Goal: Task Accomplishment & Management: Use online tool/utility

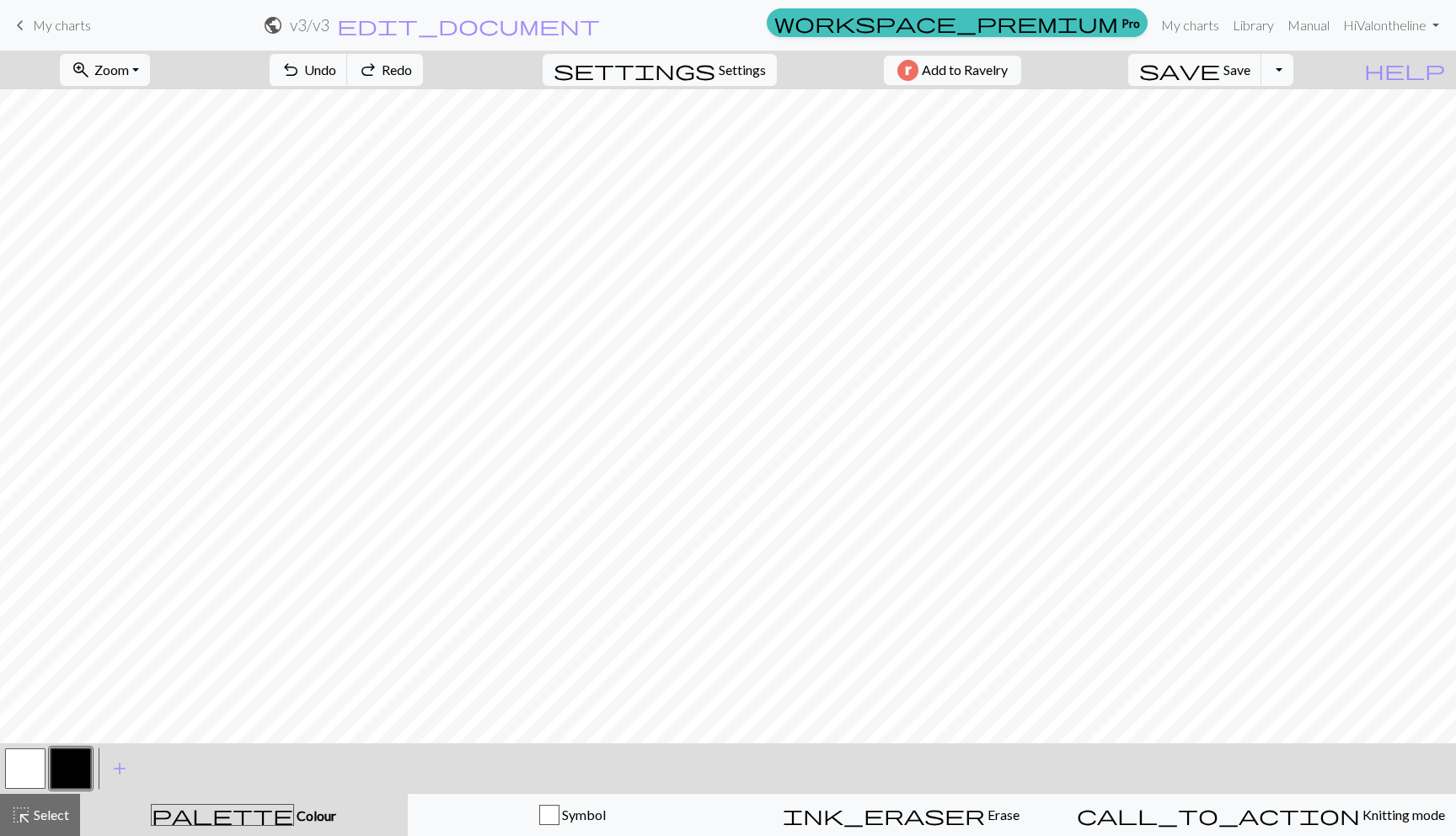
click at [19, 24] on span "keyboard_arrow_left" at bounding box center [19, 25] width 20 height 24
click at [1262, 78] on button "save Save Save" at bounding box center [1196, 70] width 134 height 32
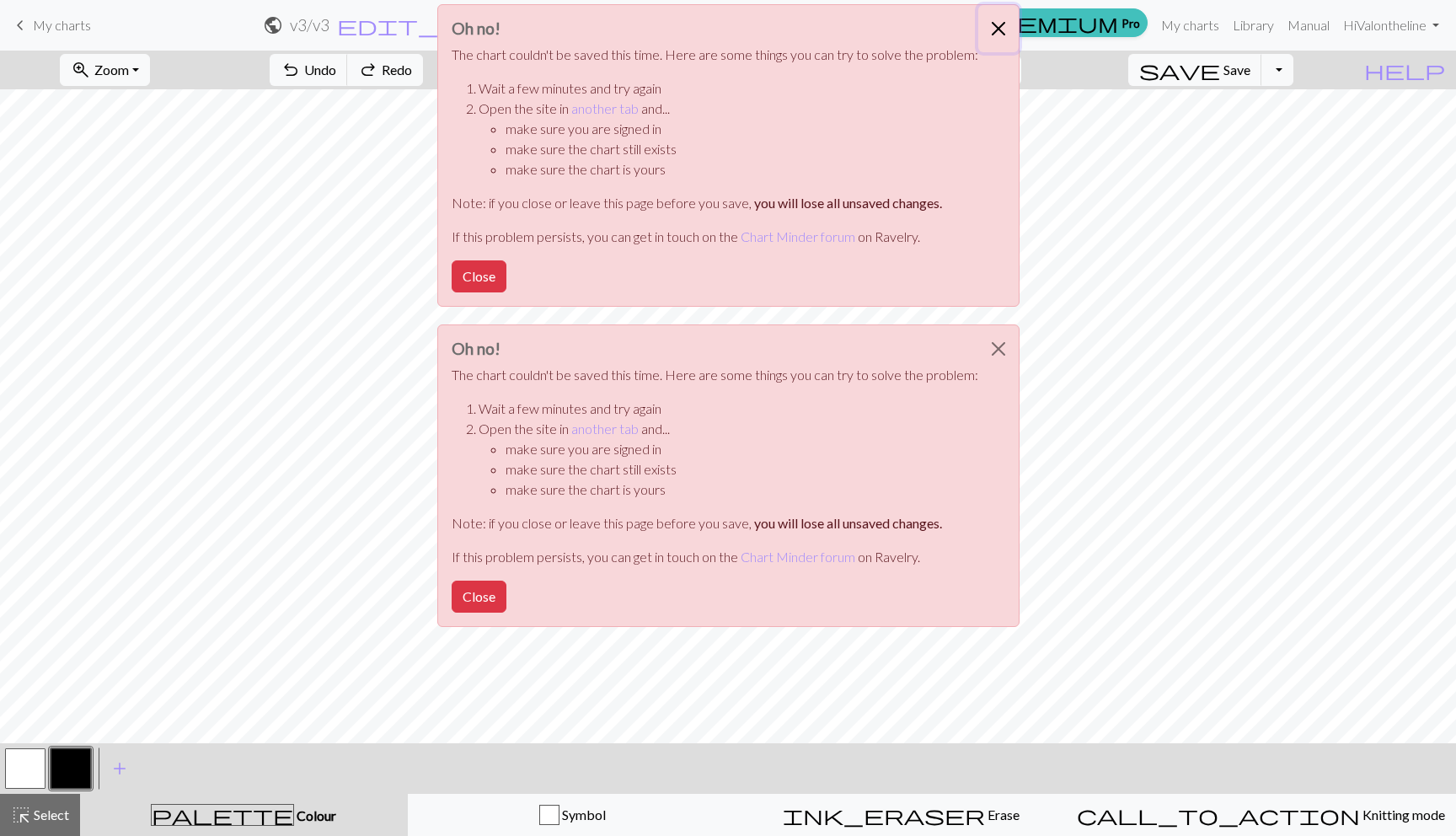
click at [991, 24] on button "Close" at bounding box center [999, 29] width 40 height 48
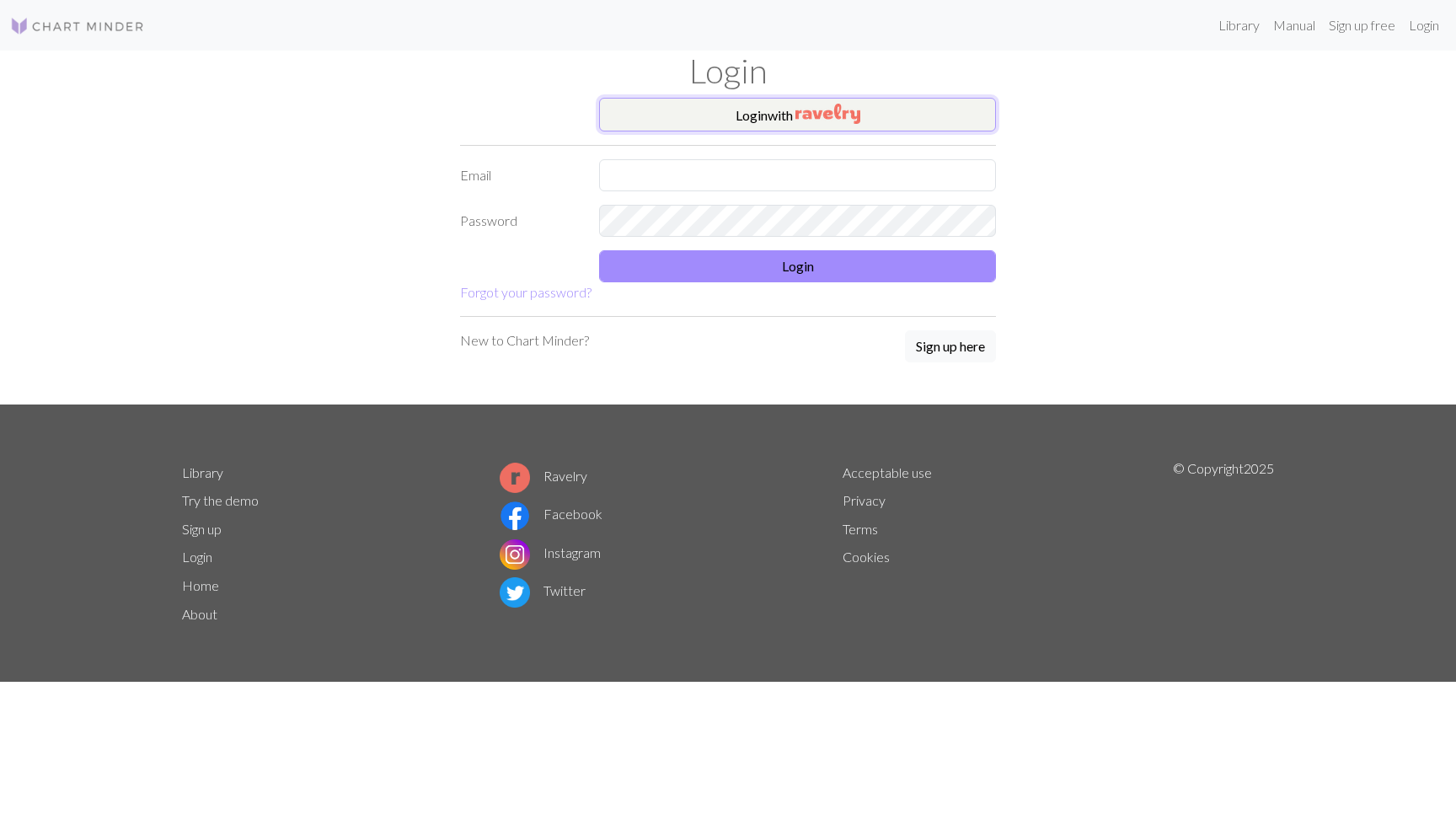
click at [689, 119] on button "Login with" at bounding box center [797, 114] width 397 height 33
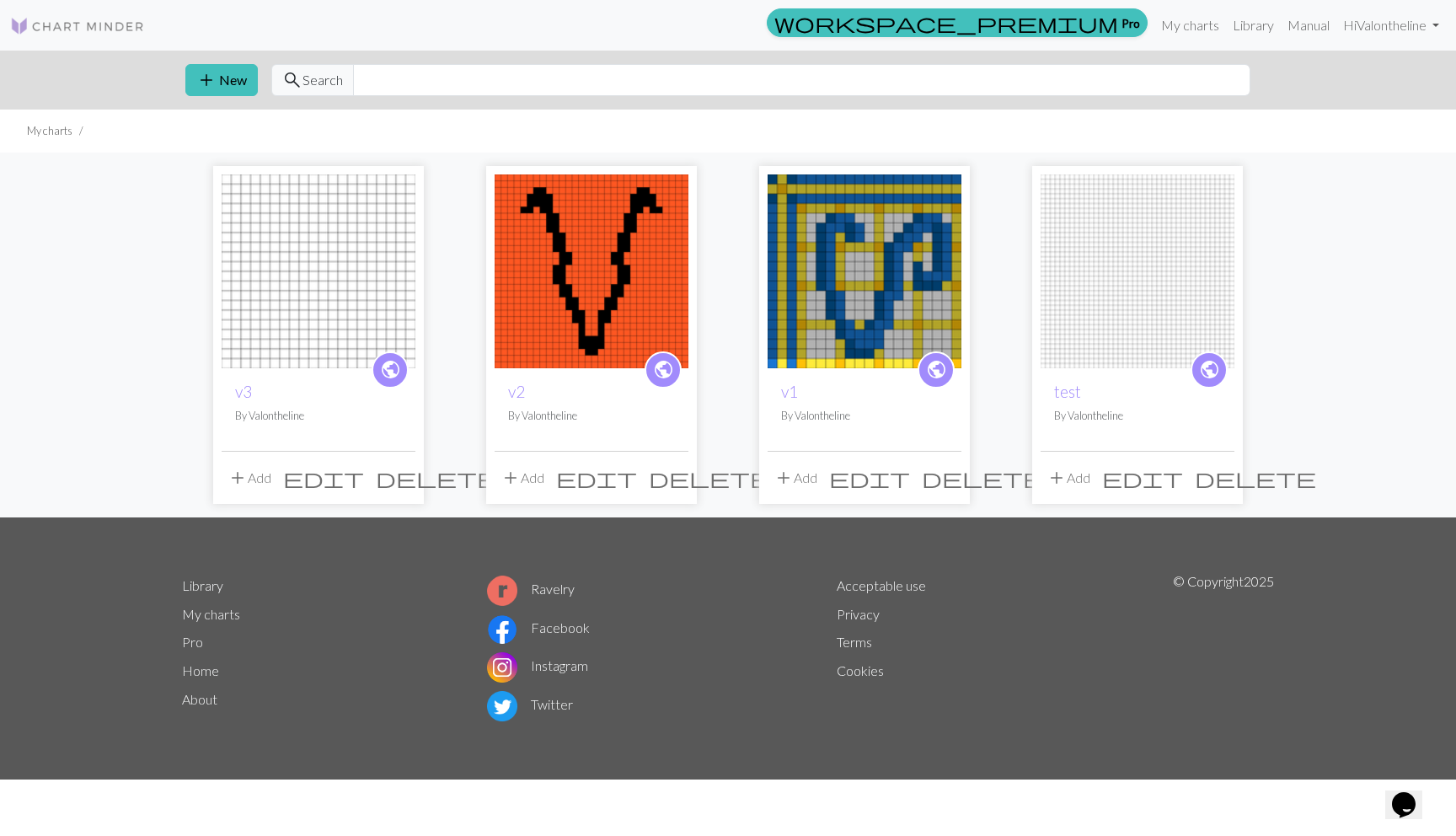
click at [289, 241] on img at bounding box center [318, 271] width 194 height 194
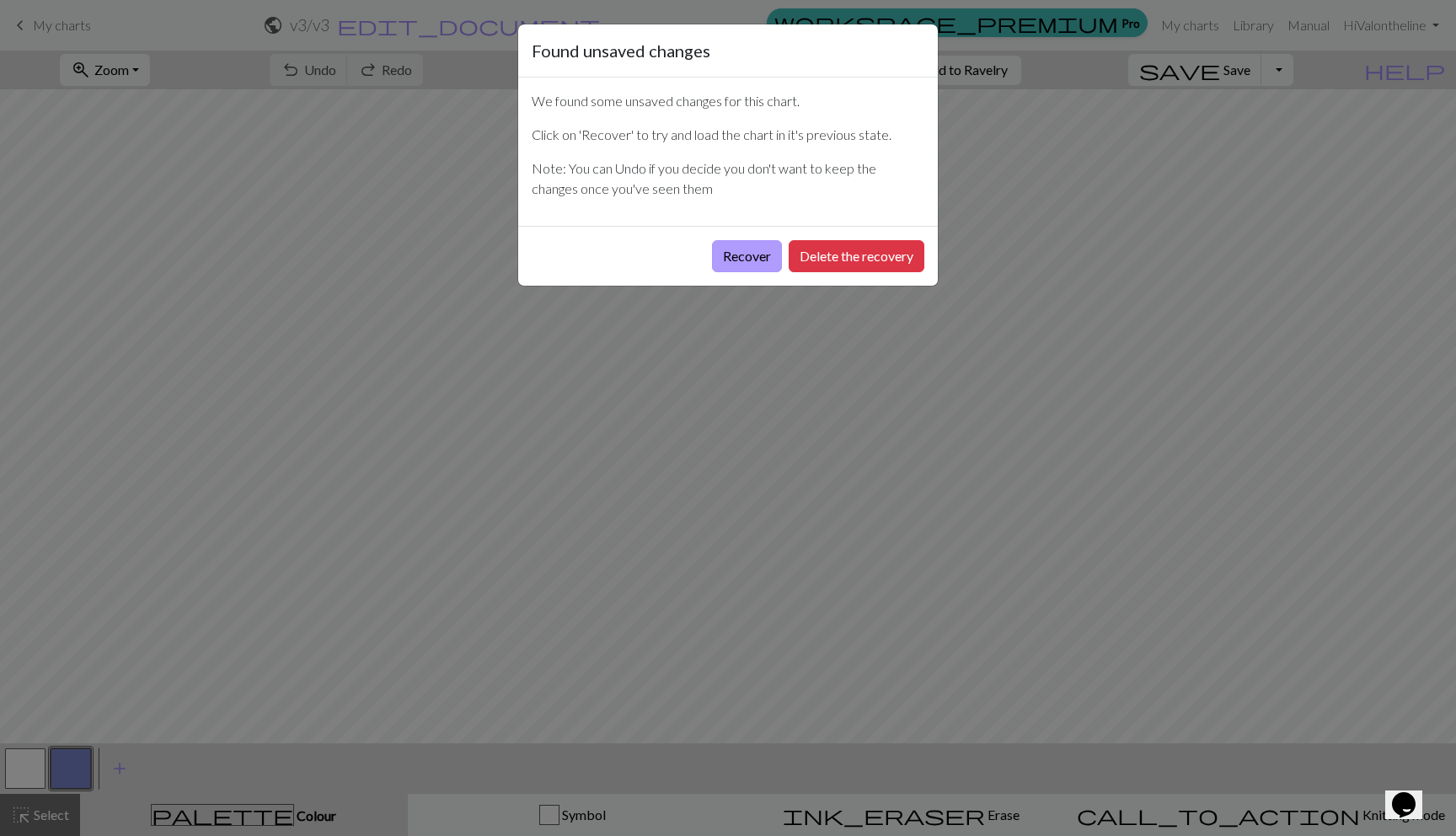
click at [764, 255] on button "Recover" at bounding box center [747, 256] width 70 height 32
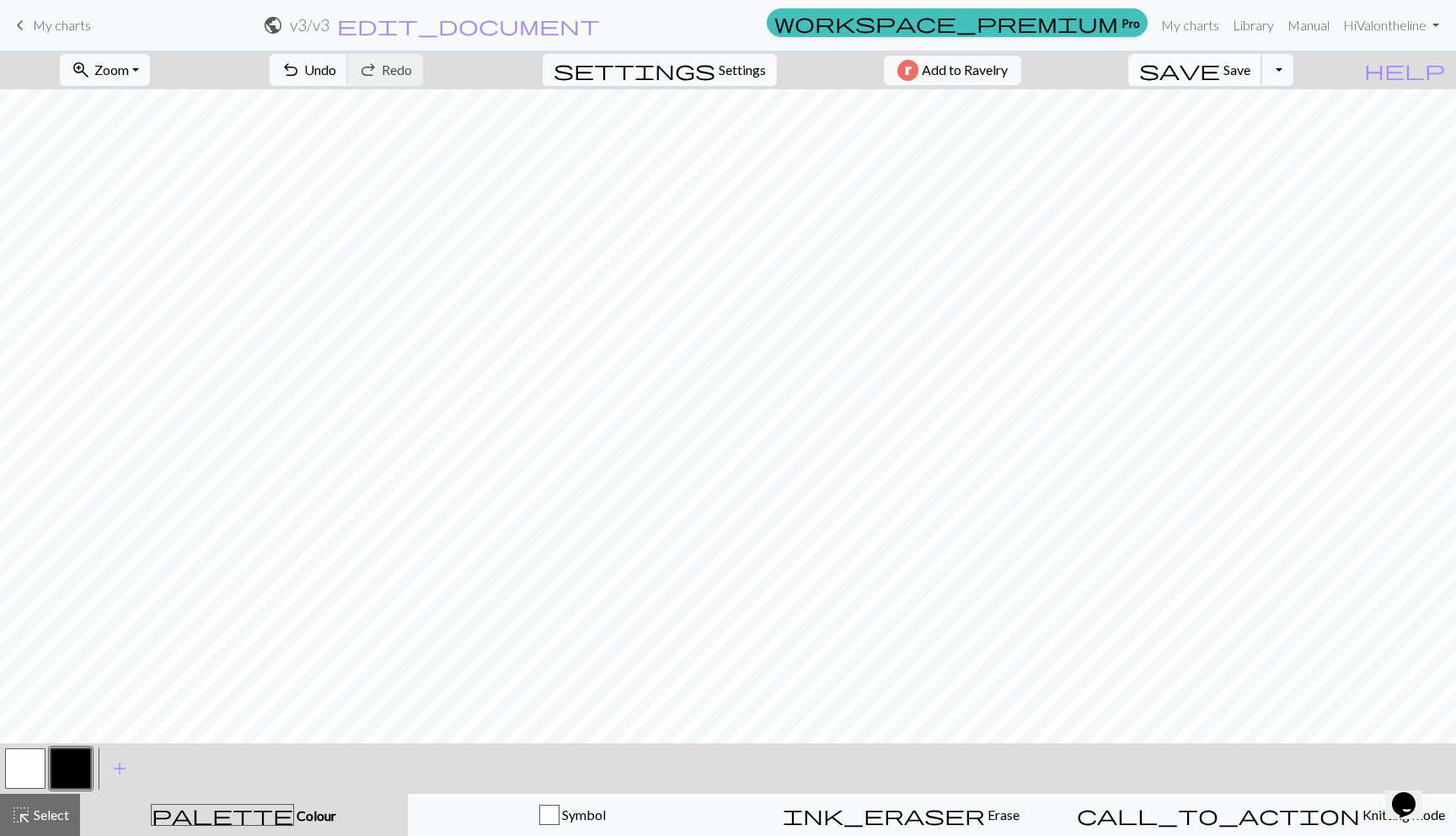
click at [1220, 66] on span "save" at bounding box center [1180, 70] width 81 height 24
click at [1251, 66] on div "Chart saved" at bounding box center [728, 33] width 1456 height 67
click at [31, 26] on link "keyboard_arrow_left My charts" at bounding box center [50, 25] width 81 height 29
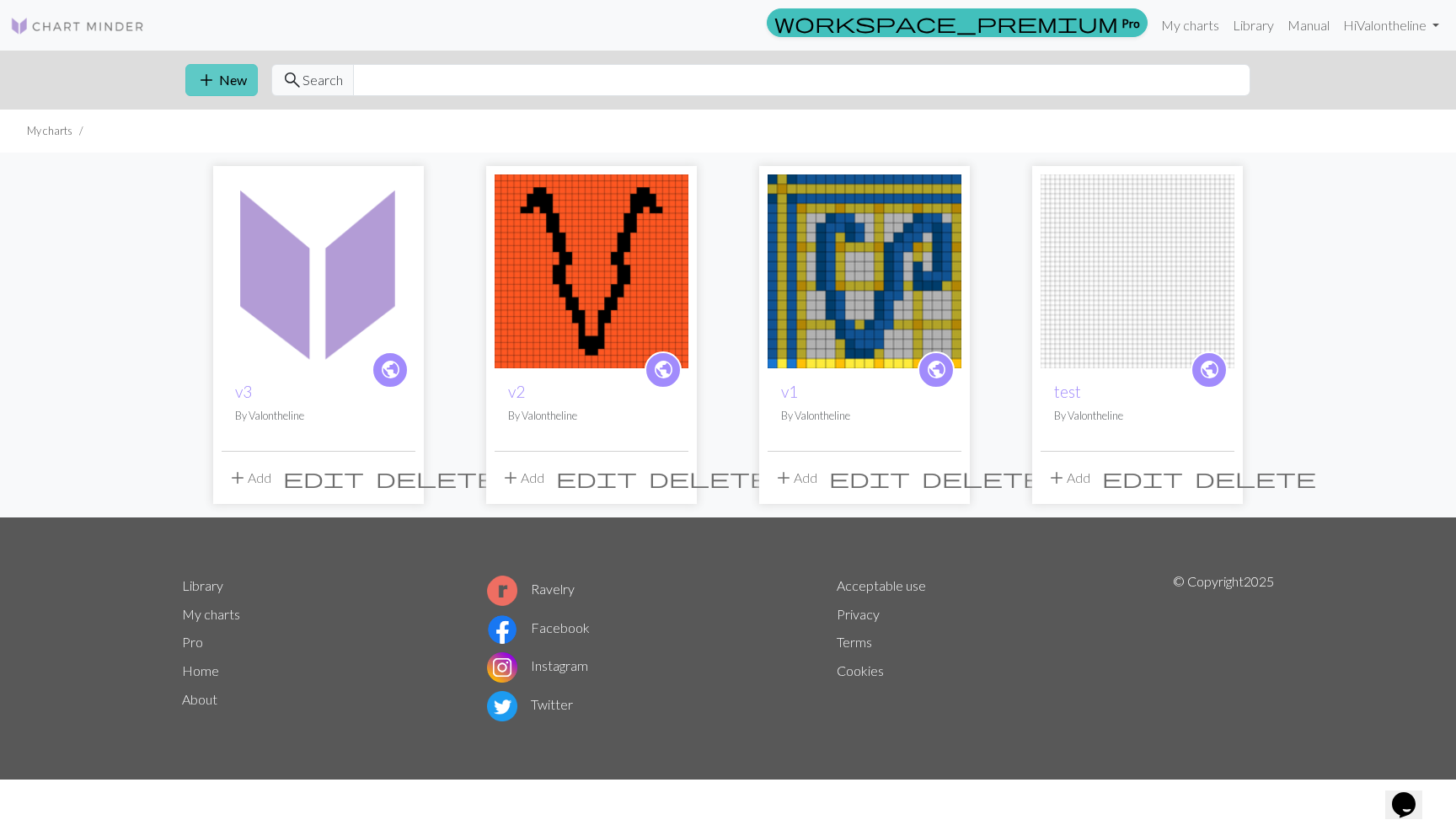
click at [208, 77] on span "add" at bounding box center [206, 80] width 20 height 24
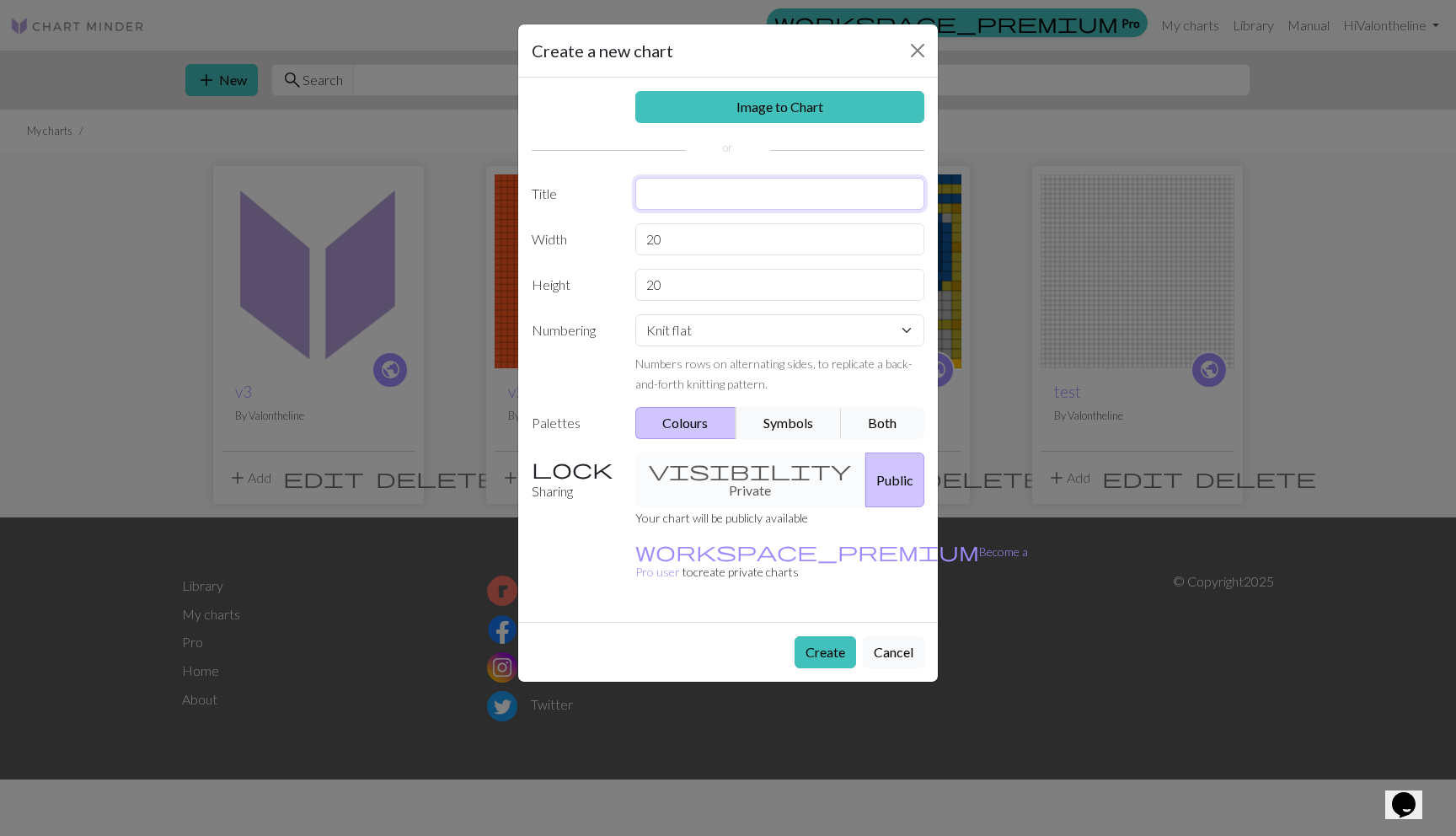
click at [669, 192] on input "text" at bounding box center [780, 194] width 290 height 32
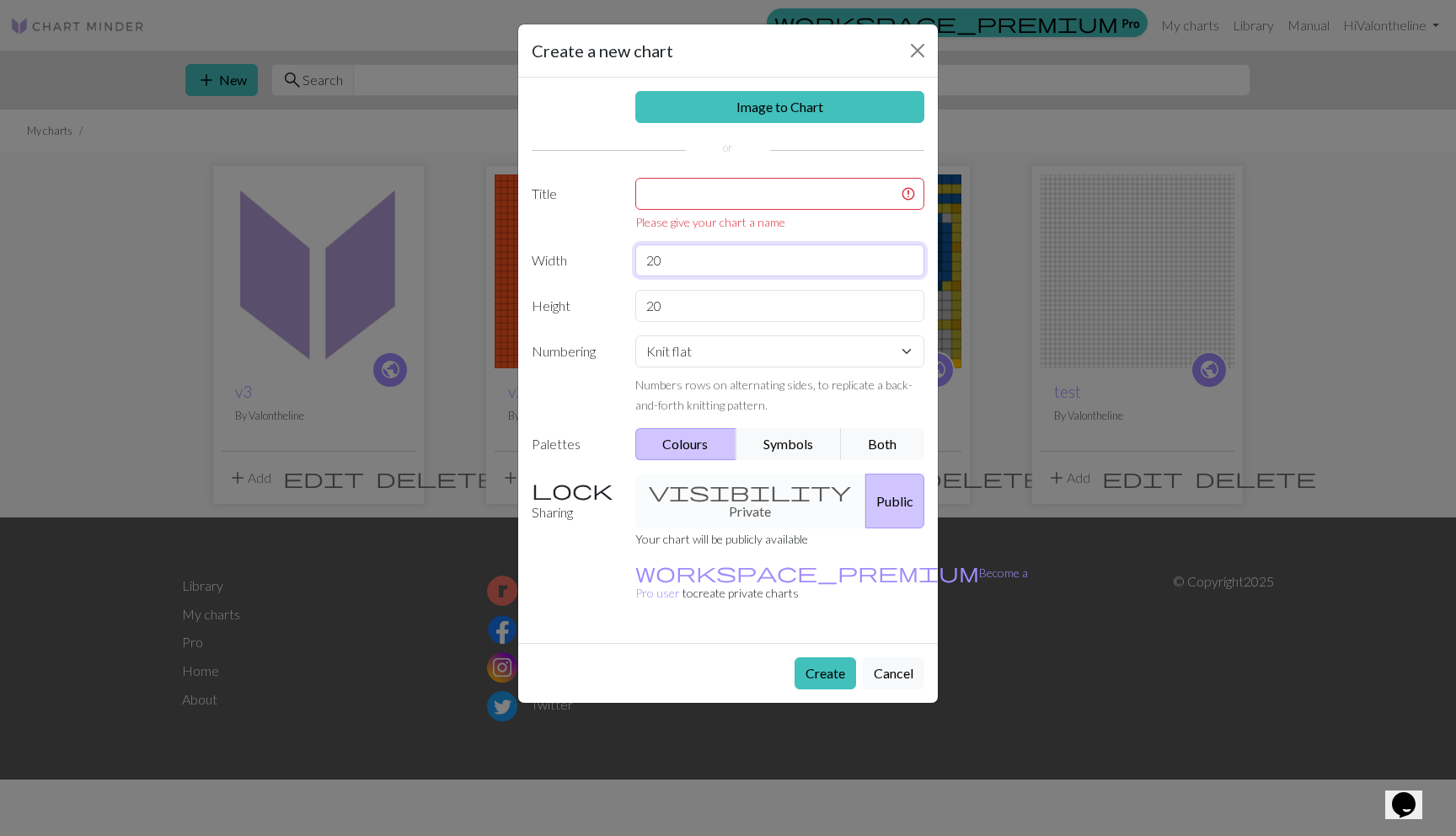
click at [690, 238] on div "Image to Chart Title Please give your chart a name Width 20 Height 20 Numbering…" at bounding box center [728, 360] width 420 height 566
drag, startPoint x: 668, startPoint y: 257, endPoint x: 640, endPoint y: 259, distance: 28.1
click at [640, 259] on input "20" at bounding box center [780, 260] width 290 height 32
type input "15"
drag, startPoint x: 669, startPoint y: 304, endPoint x: 629, endPoint y: 304, distance: 40.0
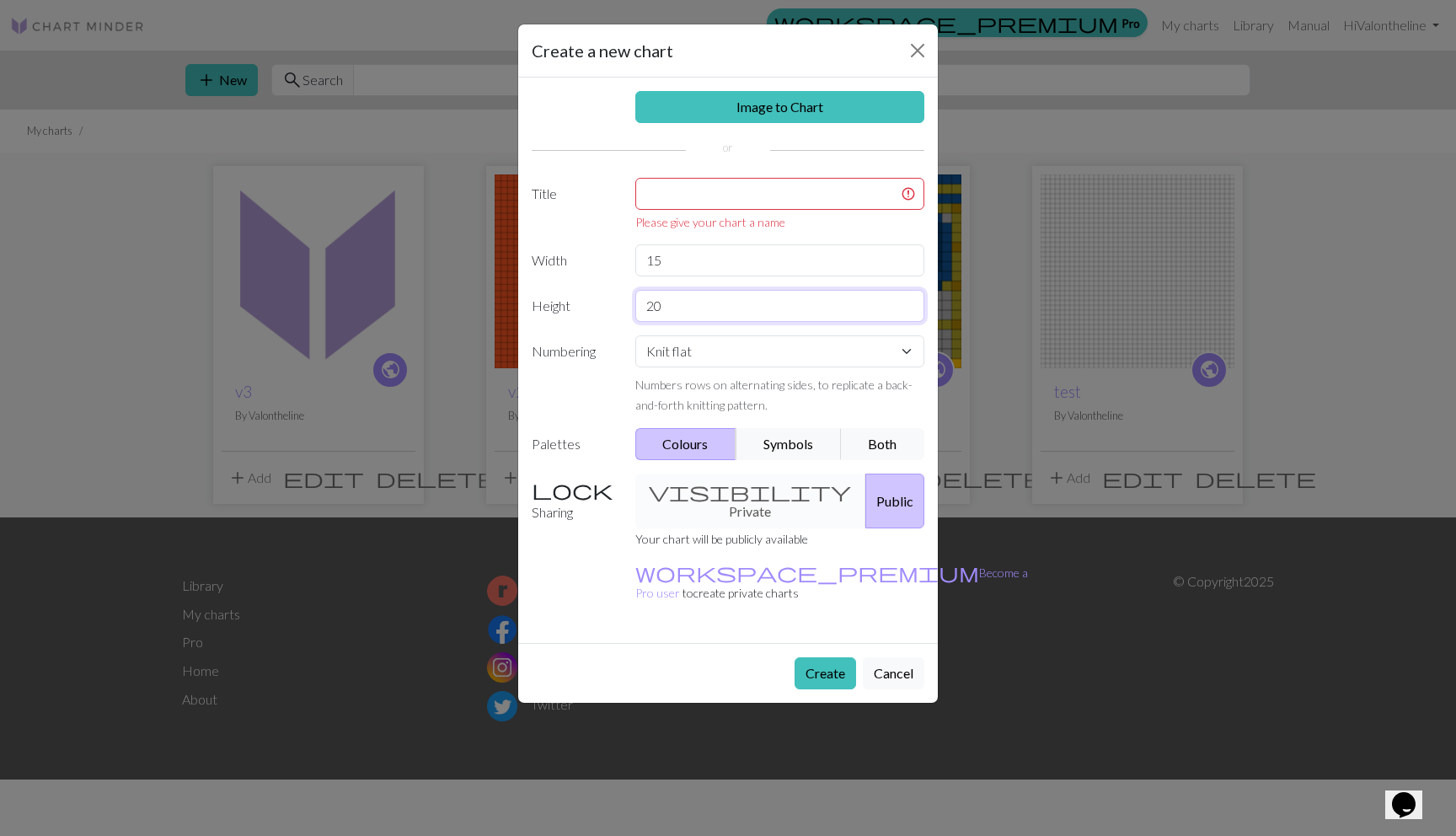
click at [629, 304] on div "20" at bounding box center [780, 306] width 311 height 32
type input "15"
click at [661, 198] on input "text" at bounding box center [780, 194] width 290 height 32
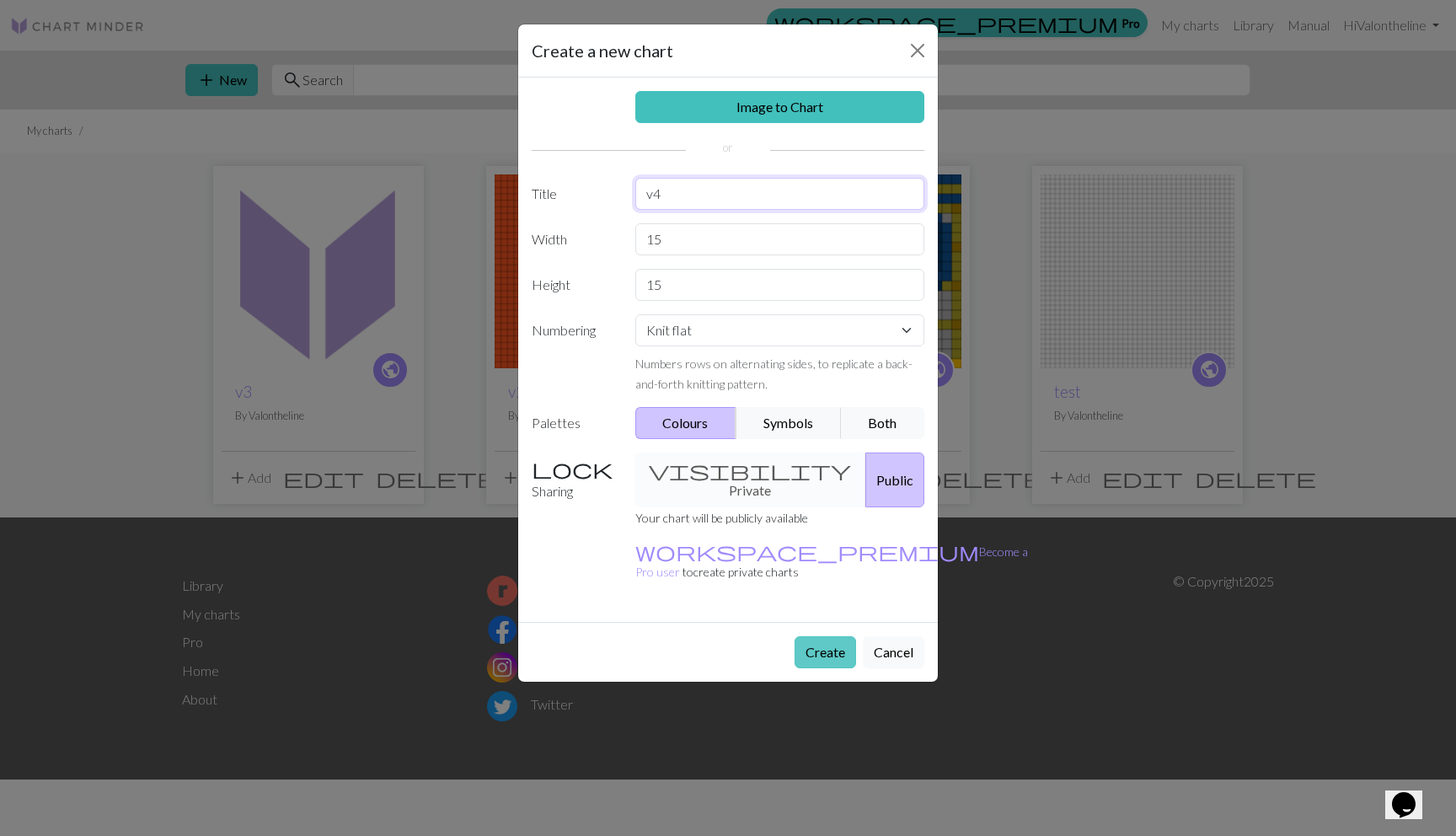
type input "v4"
click at [808, 636] on button "Create" at bounding box center [825, 652] width 62 height 32
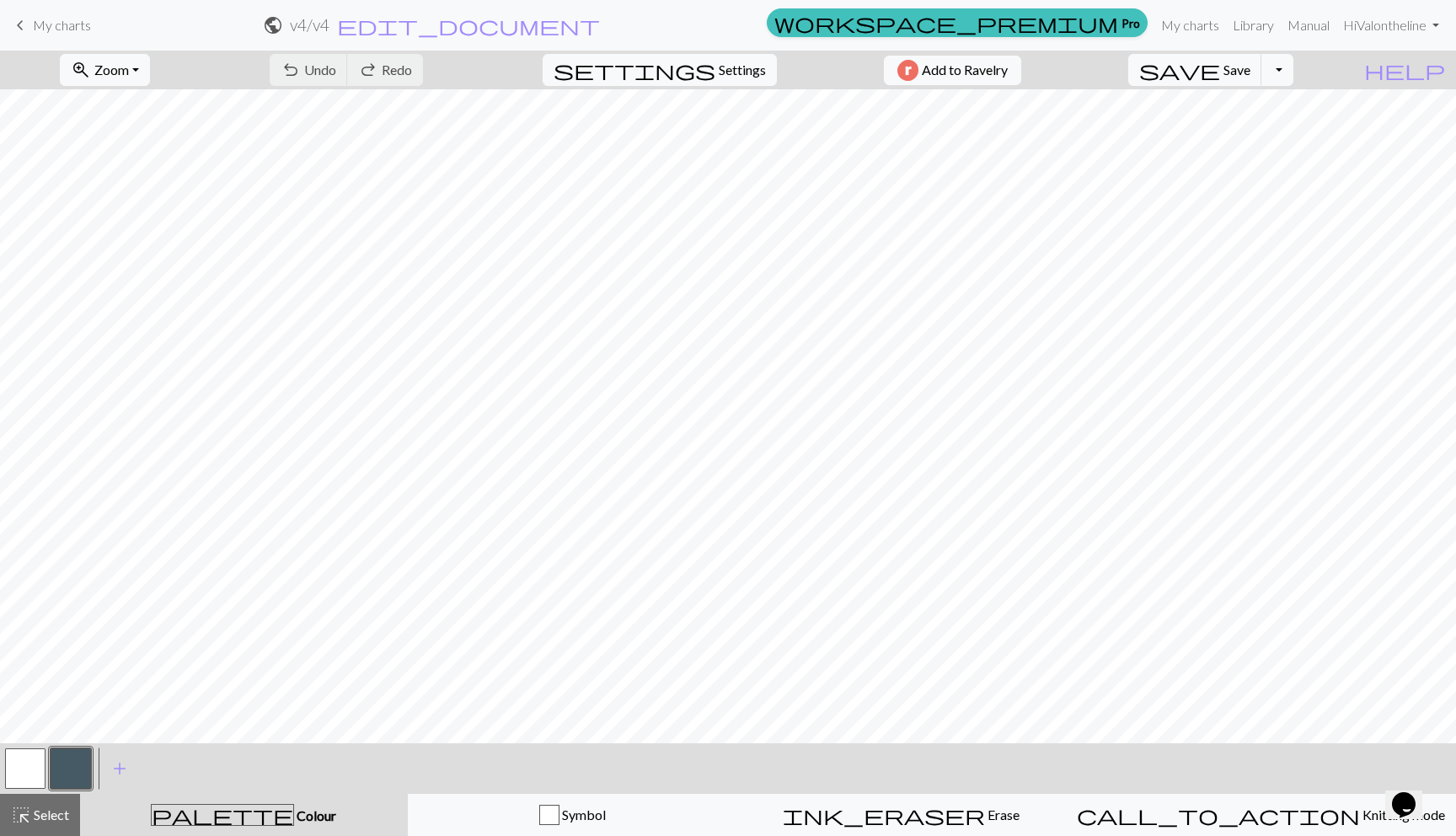
click at [83, 772] on button "button" at bounding box center [70, 769] width 40 height 40
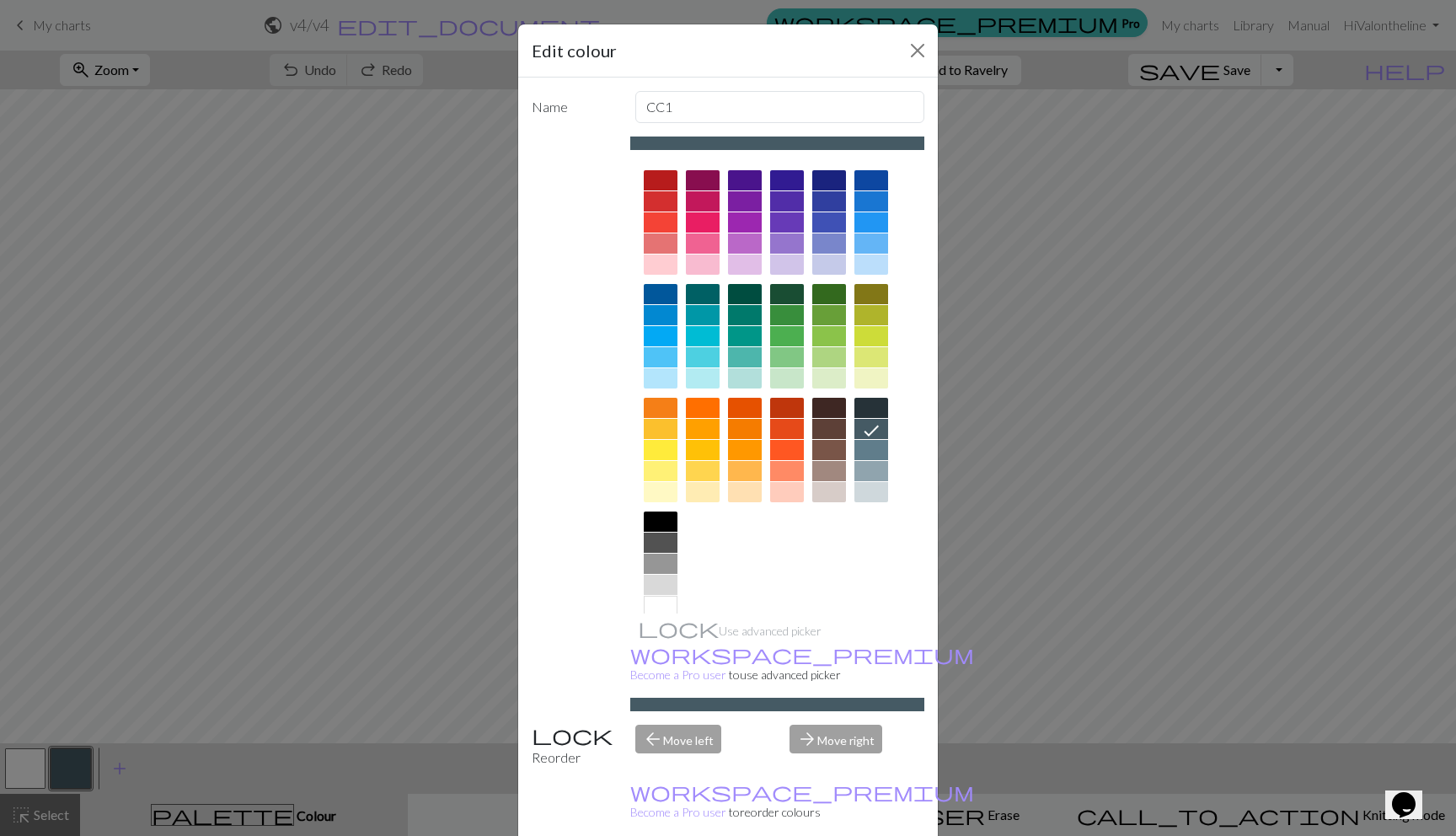
click at [647, 221] on div at bounding box center [661, 222] width 33 height 20
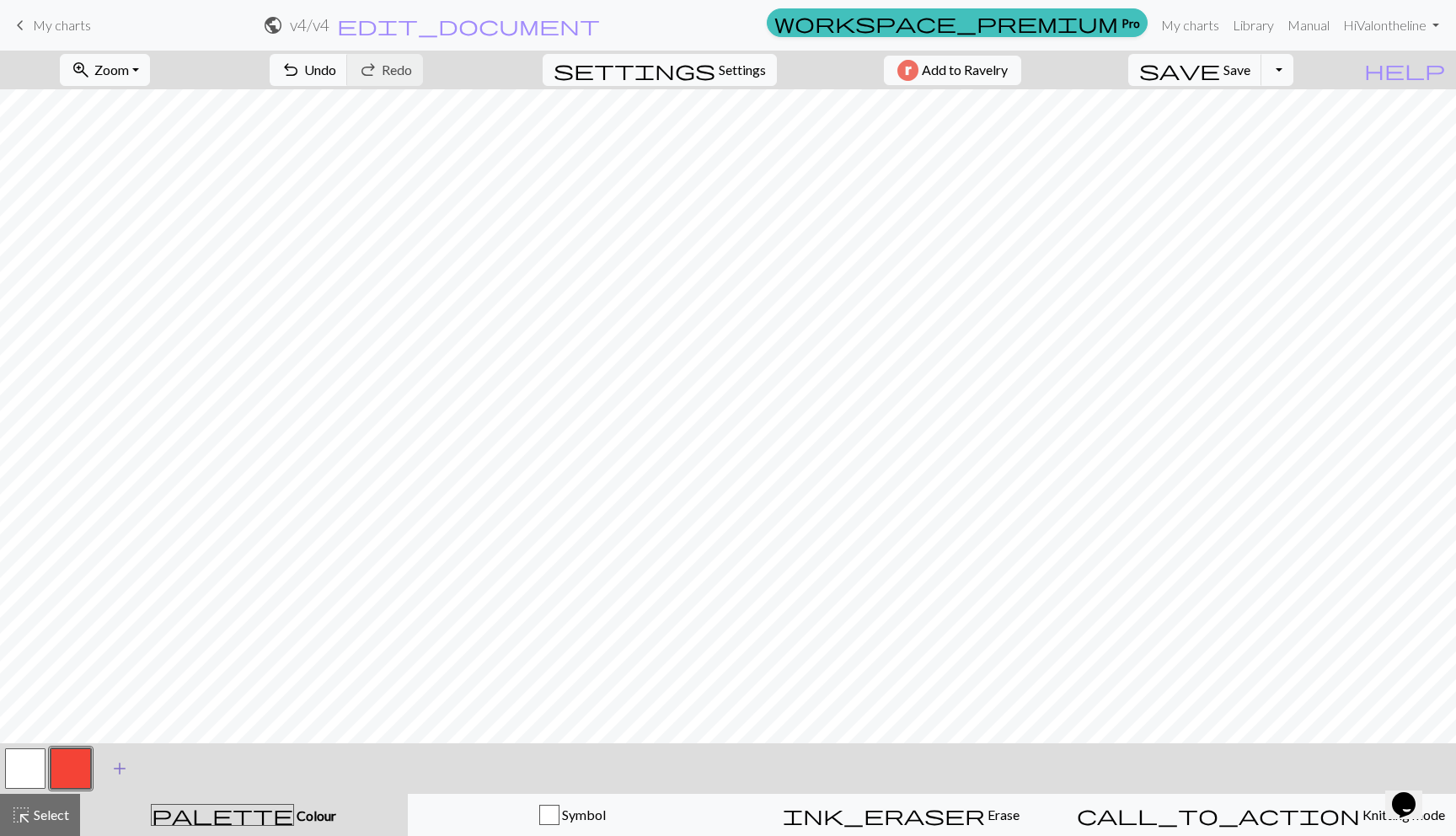
click at [116, 768] on span "add" at bounding box center [120, 768] width 20 height 24
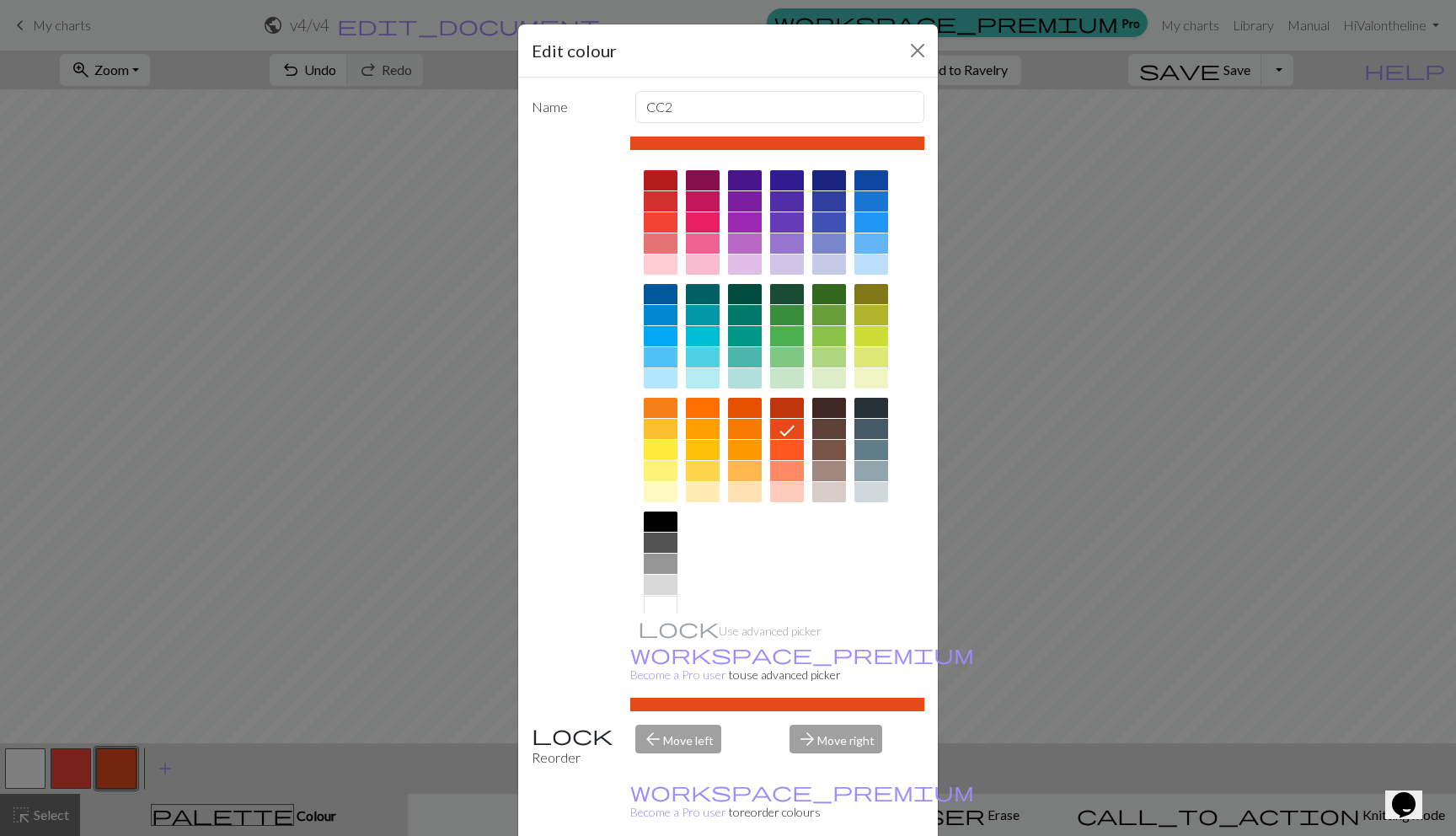
click at [732, 428] on div at bounding box center [745, 429] width 33 height 20
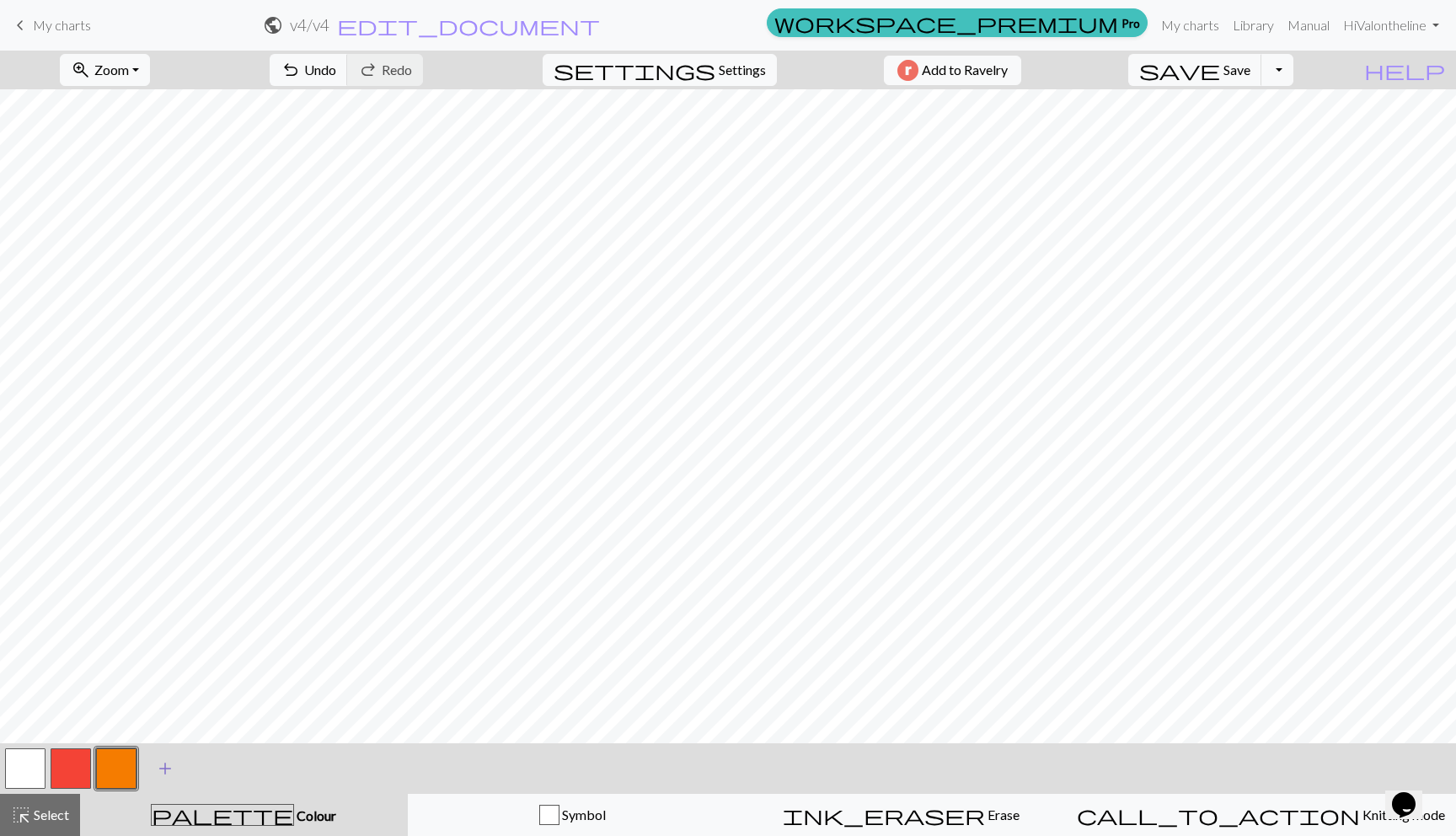
click at [169, 766] on span "add" at bounding box center [165, 768] width 20 height 24
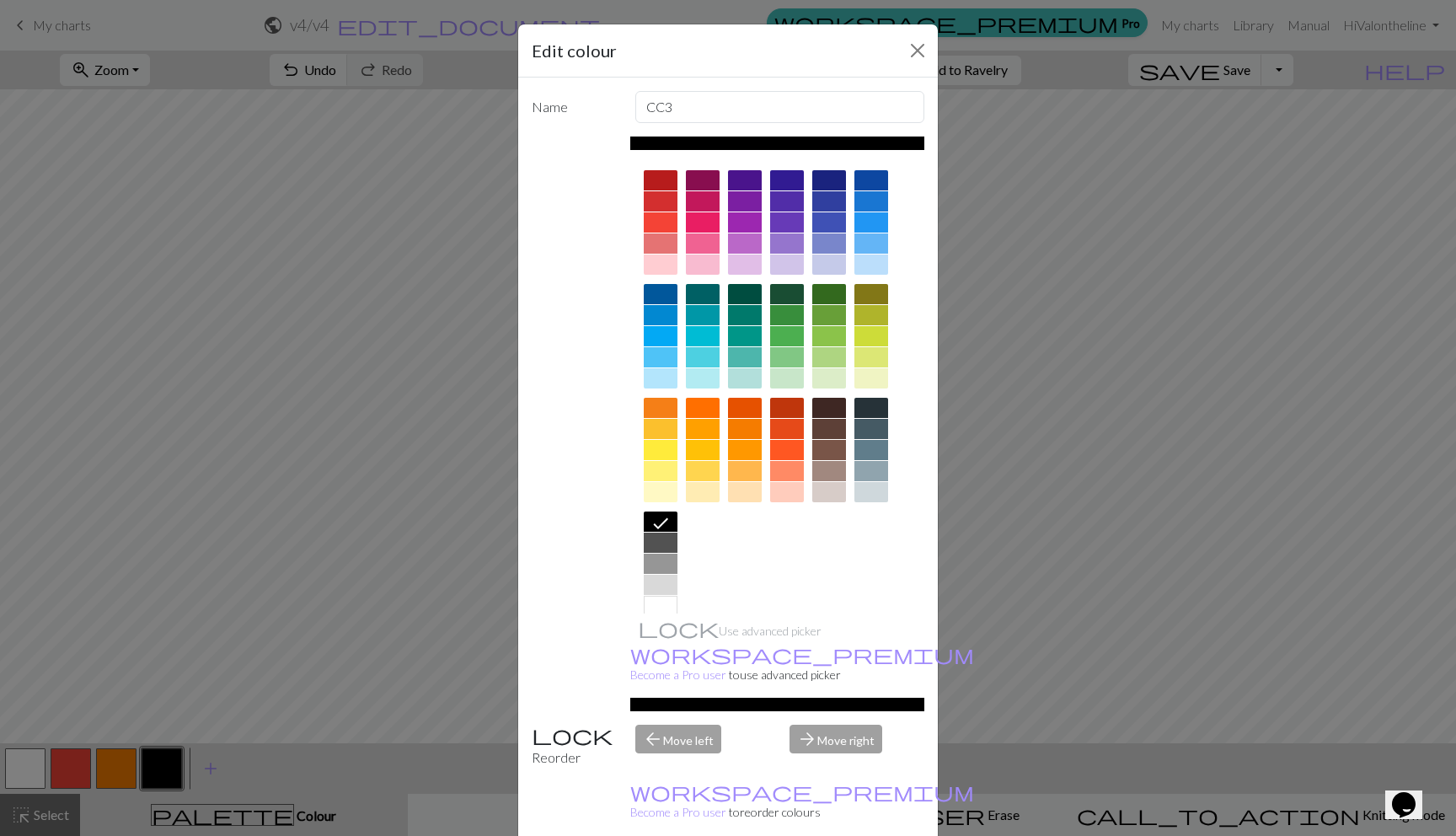
click at [741, 475] on div at bounding box center [745, 471] width 33 height 20
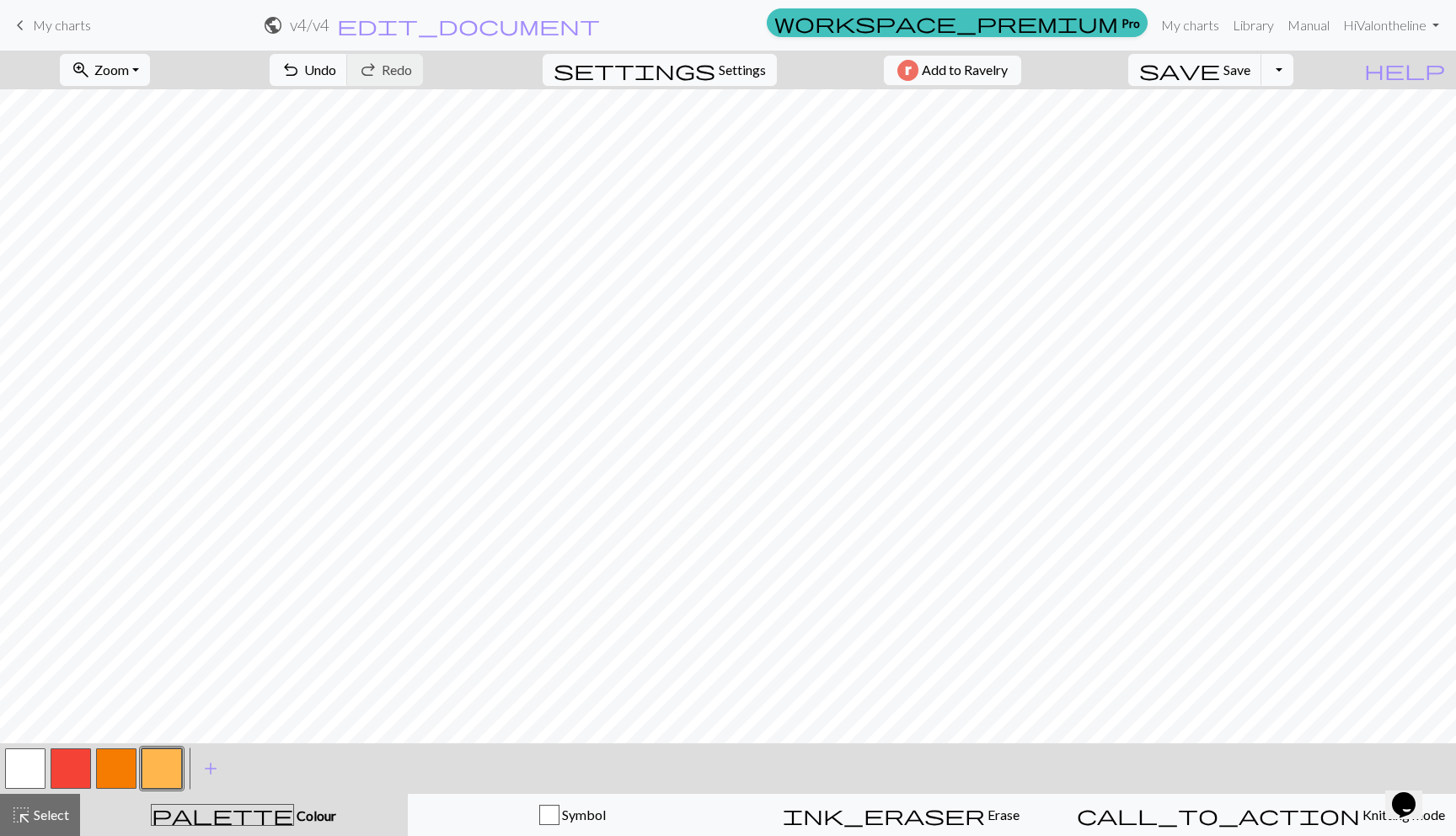
click at [72, 772] on button "button" at bounding box center [70, 769] width 40 height 40
click at [164, 768] on button "button" at bounding box center [162, 769] width 40 height 40
click at [126, 765] on button "button" at bounding box center [116, 769] width 40 height 40
click at [165, 780] on button "button" at bounding box center [162, 769] width 40 height 40
click at [163, 780] on button "button" at bounding box center [162, 769] width 40 height 40
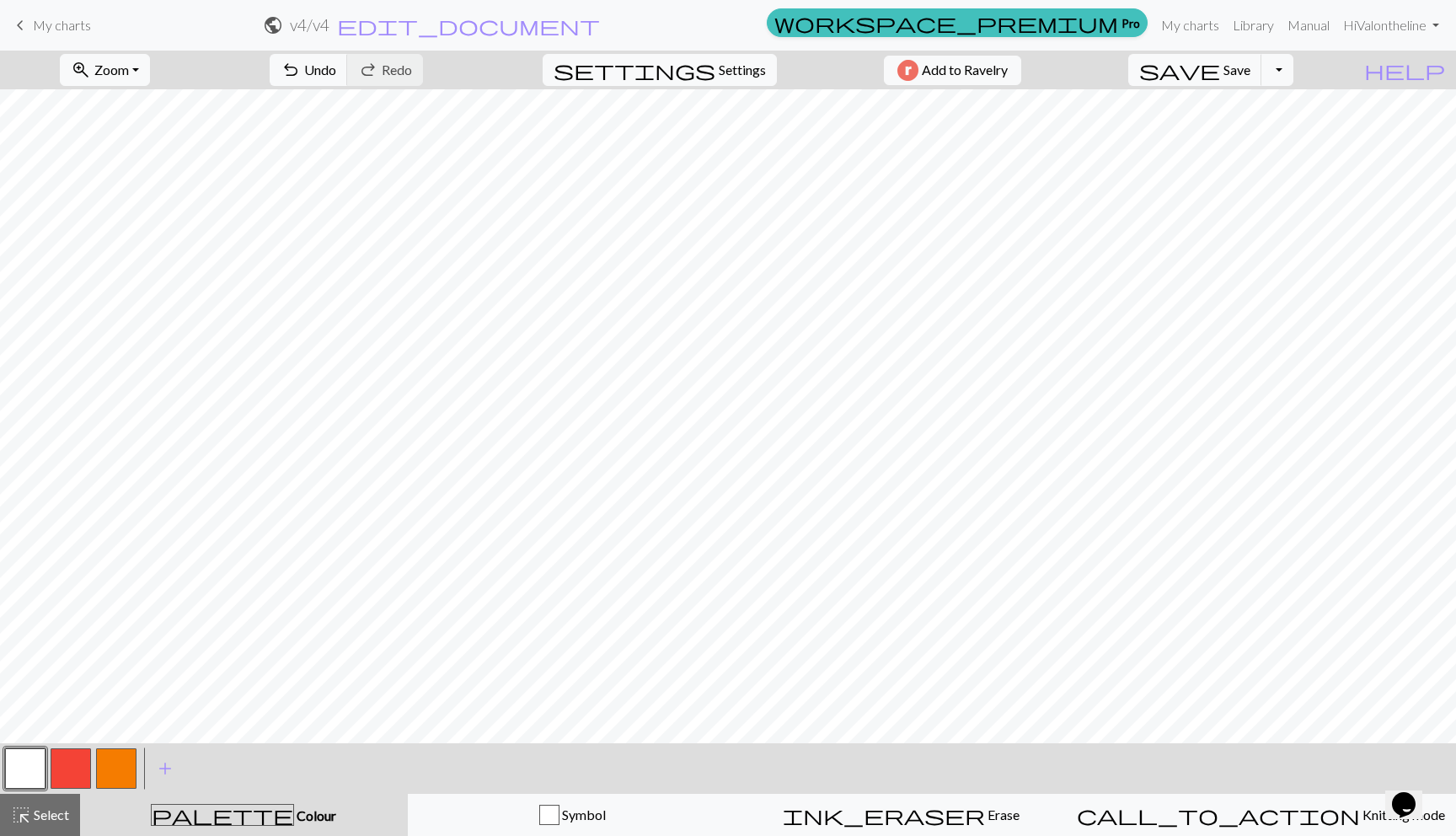
click at [106, 772] on button "button" at bounding box center [116, 769] width 40 height 40
click at [81, 757] on button "button" at bounding box center [70, 769] width 40 height 40
click at [163, 781] on button "button" at bounding box center [162, 769] width 40 height 40
click at [131, 762] on button "button" at bounding box center [116, 769] width 40 height 40
click at [78, 768] on button "button" at bounding box center [70, 769] width 40 height 40
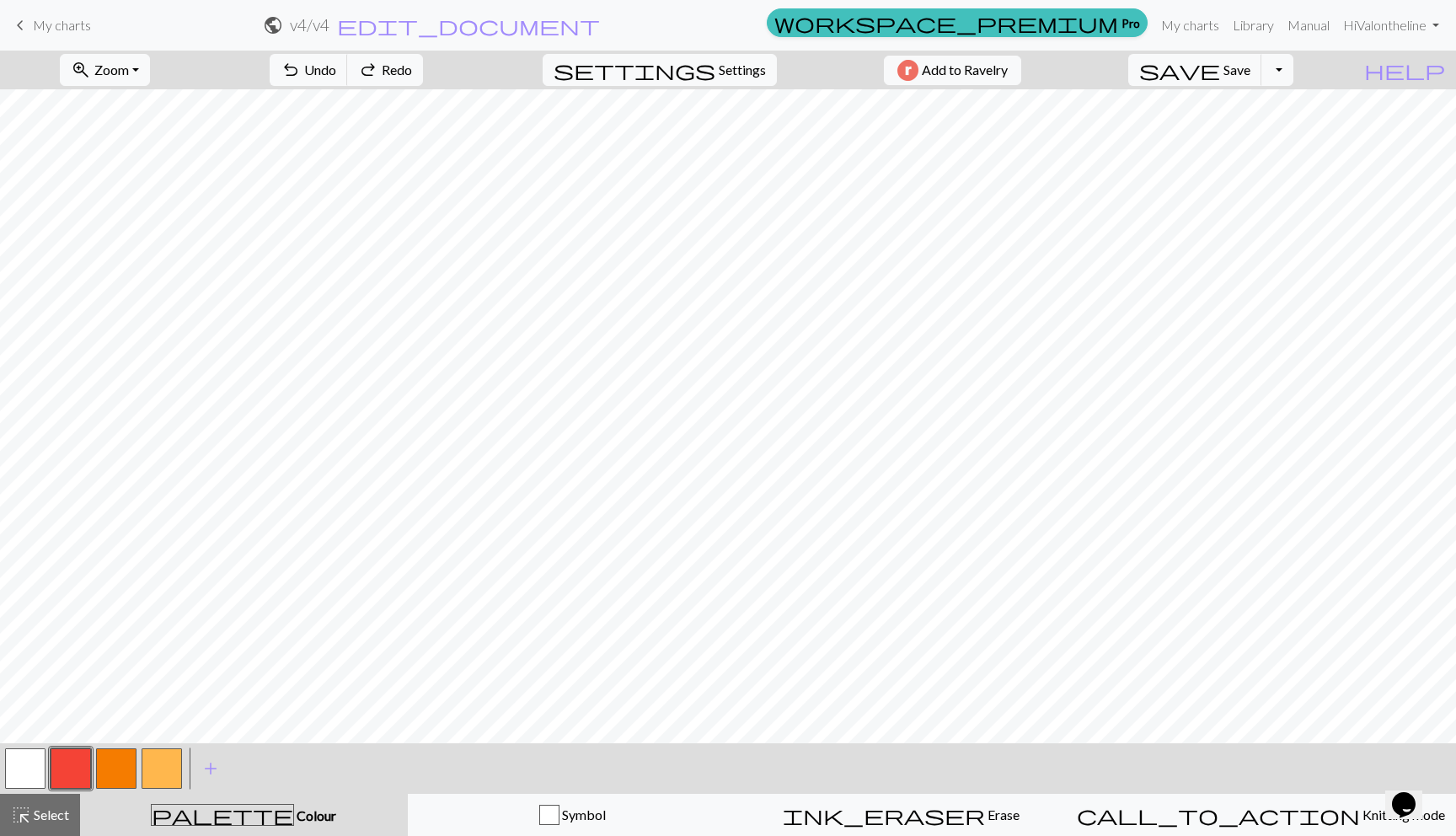
click at [67, 778] on button "button" at bounding box center [70, 769] width 40 height 40
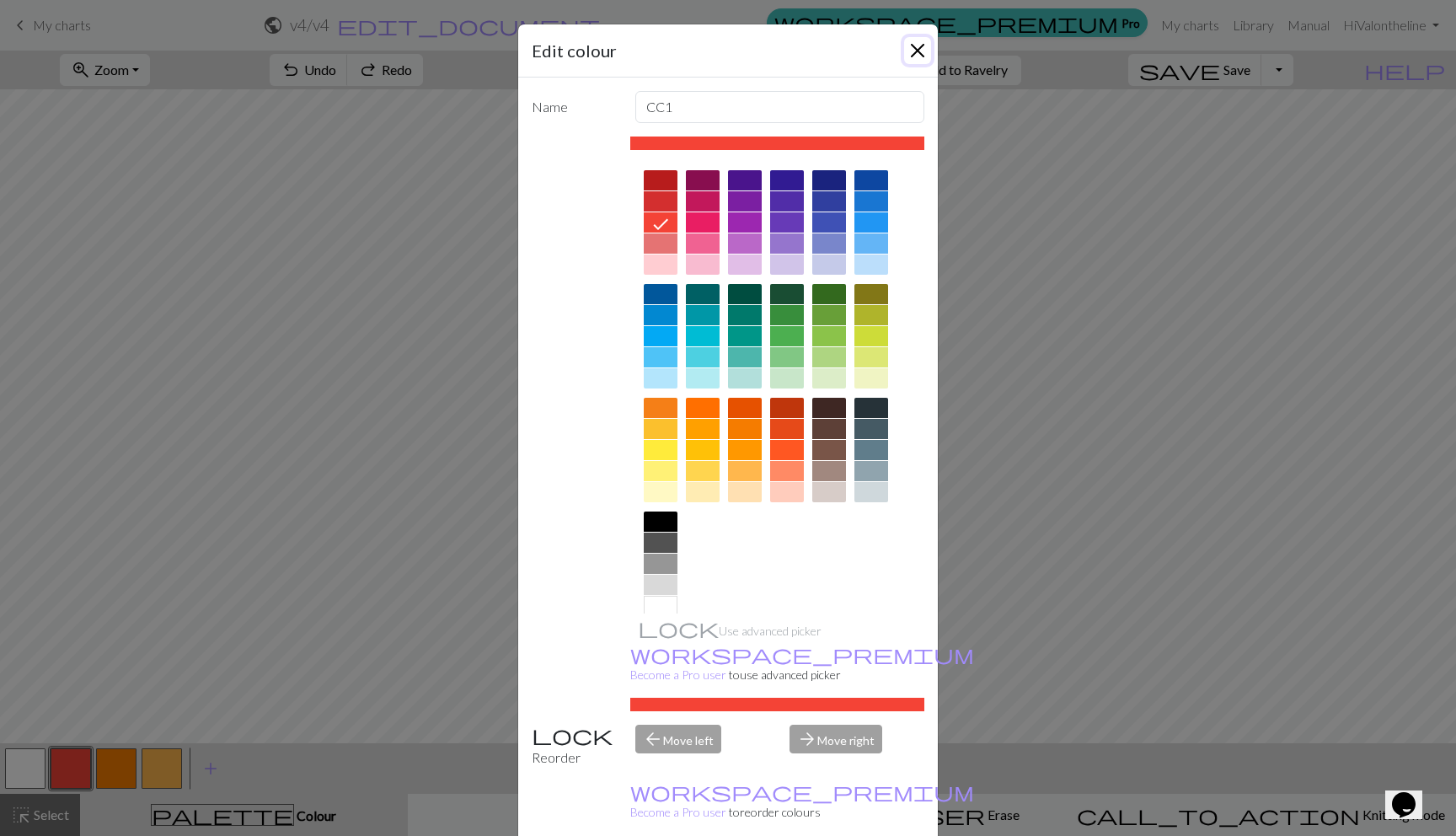
click at [912, 54] on button "Close" at bounding box center [918, 50] width 27 height 27
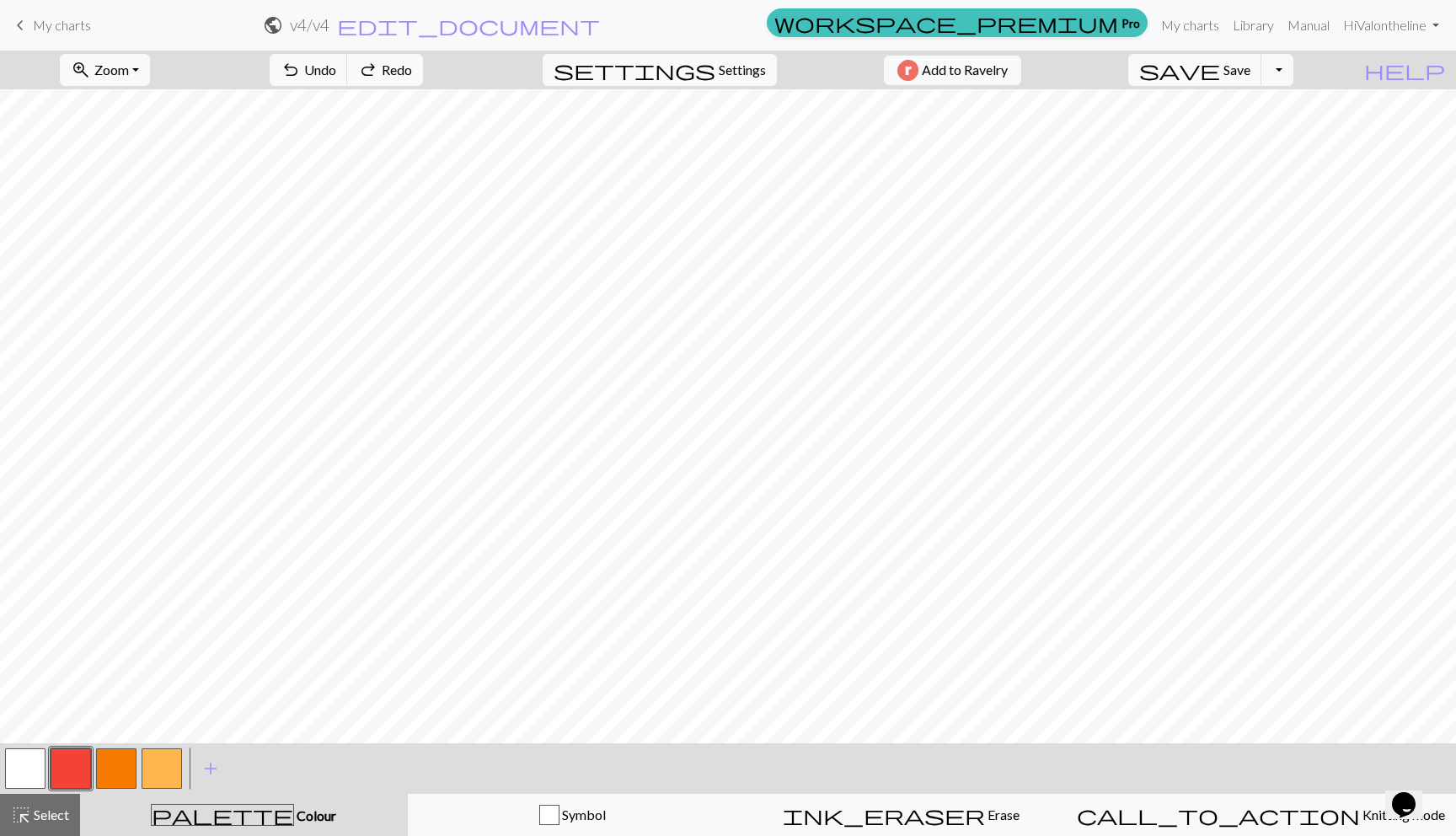
click at [107, 775] on button "button" at bounding box center [116, 769] width 40 height 40
click at [12, 766] on button "button" at bounding box center [26, 769] width 40 height 40
click at [106, 760] on button "button" at bounding box center [116, 769] width 40 height 40
click at [11, 766] on button "button" at bounding box center [26, 769] width 40 height 40
click at [102, 772] on button "button" at bounding box center [116, 769] width 40 height 40
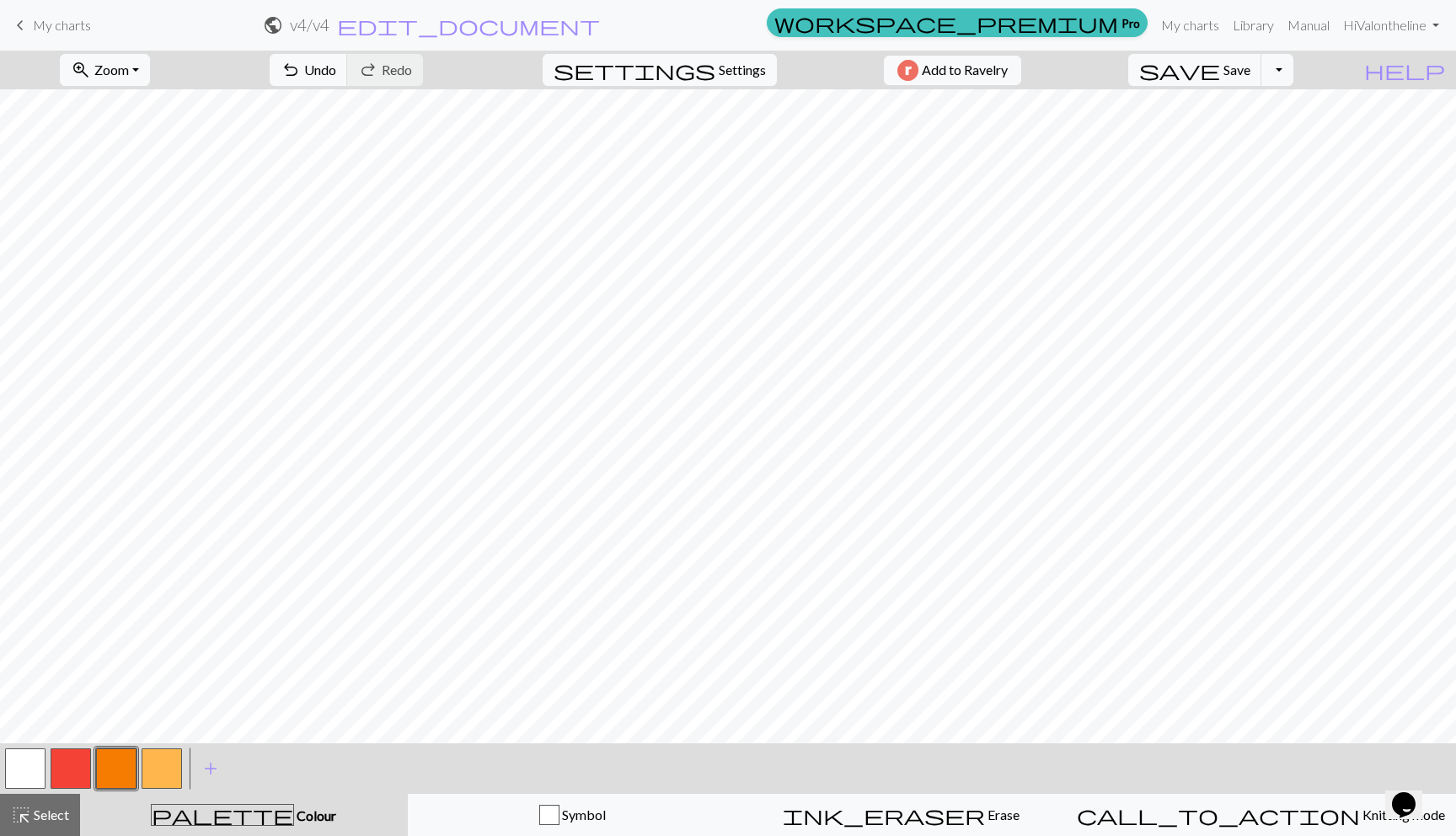
click at [70, 748] on div at bounding box center [71, 769] width 46 height 46
click at [66, 760] on button "button" at bounding box center [70, 769] width 40 height 40
click at [208, 772] on span "add" at bounding box center [210, 768] width 20 height 24
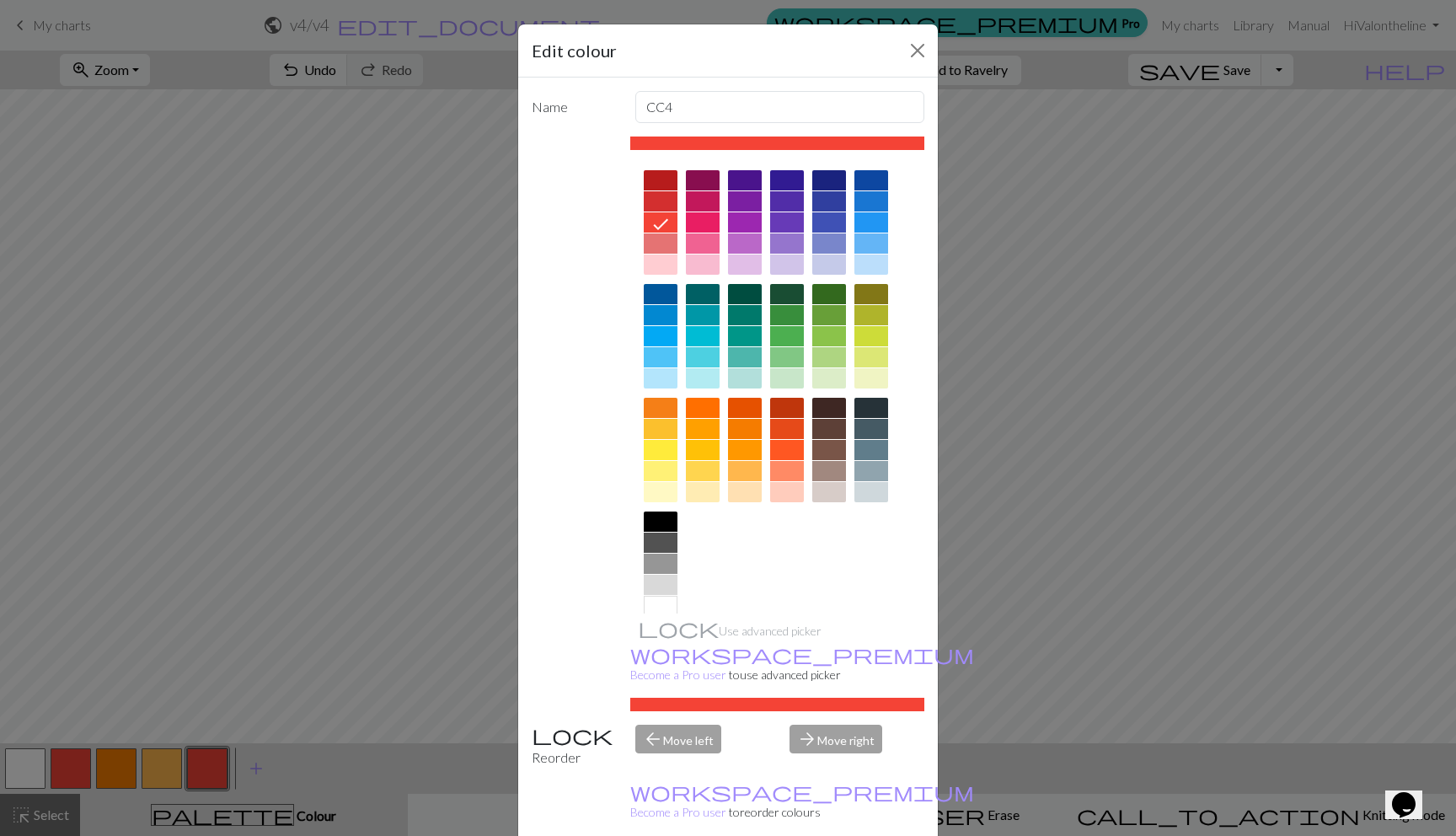
click at [821, 358] on div at bounding box center [829, 357] width 33 height 20
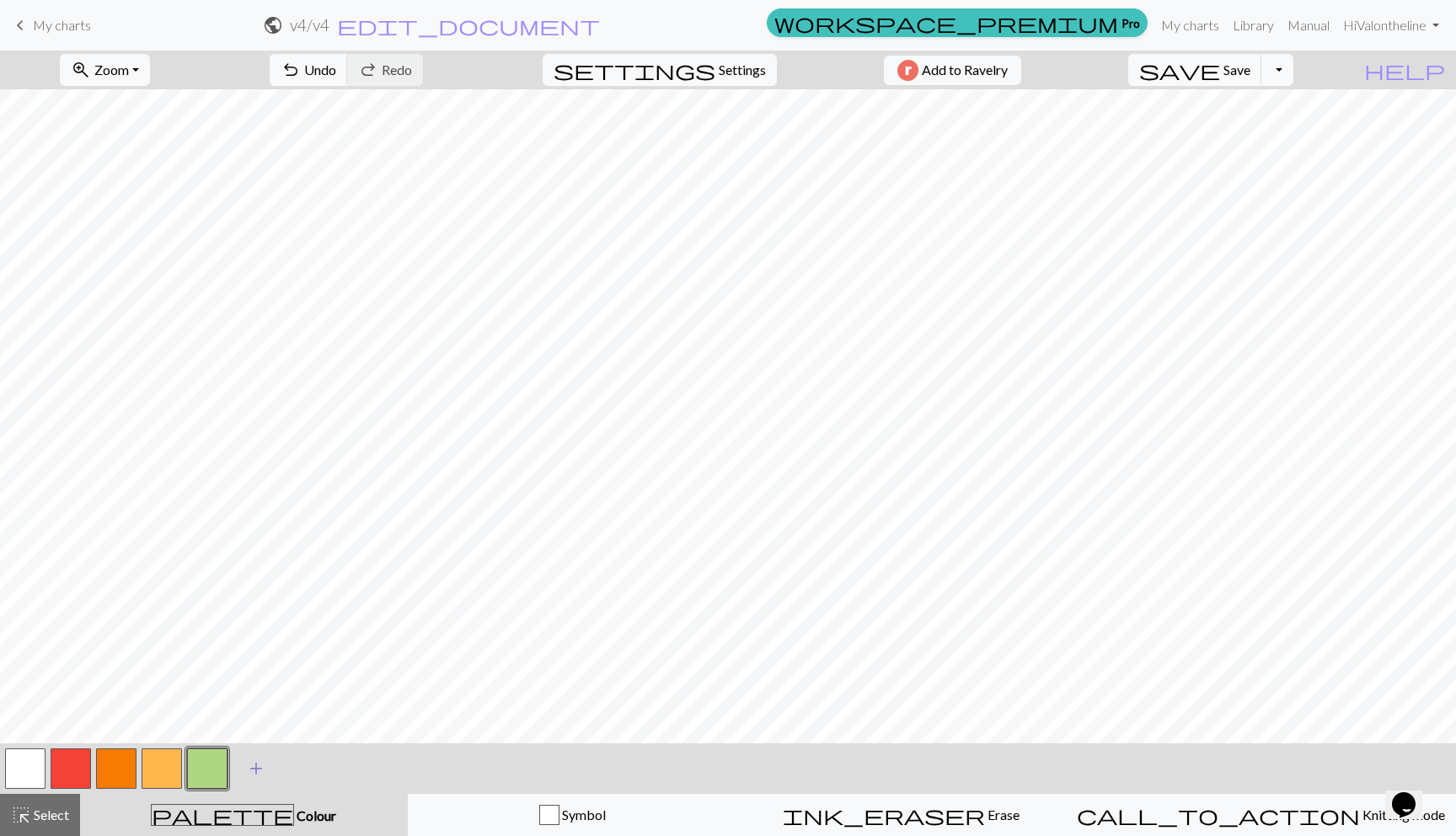
click at [254, 768] on span "add" at bounding box center [256, 768] width 20 height 24
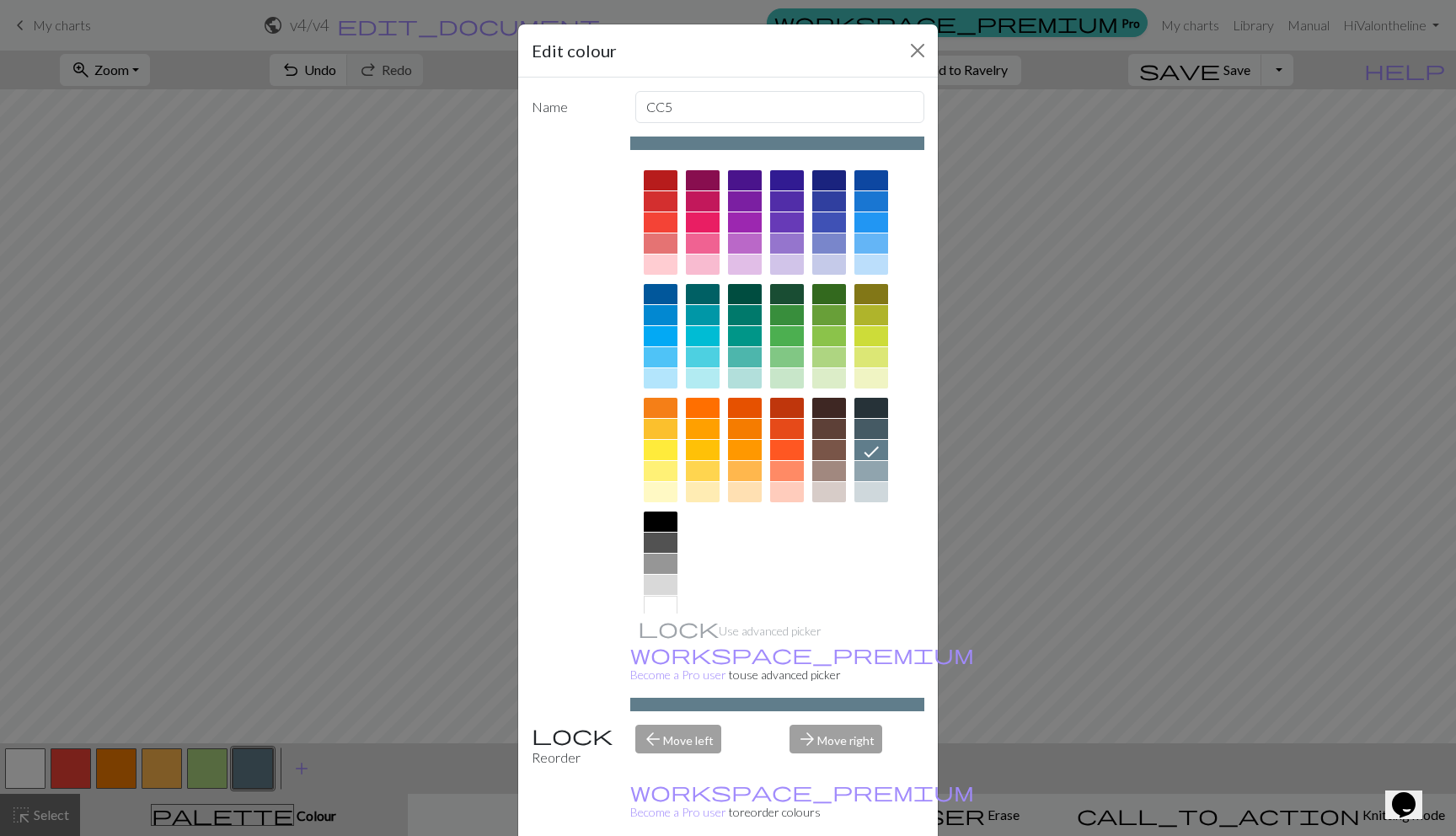
click at [782, 420] on div at bounding box center [787, 429] width 33 height 20
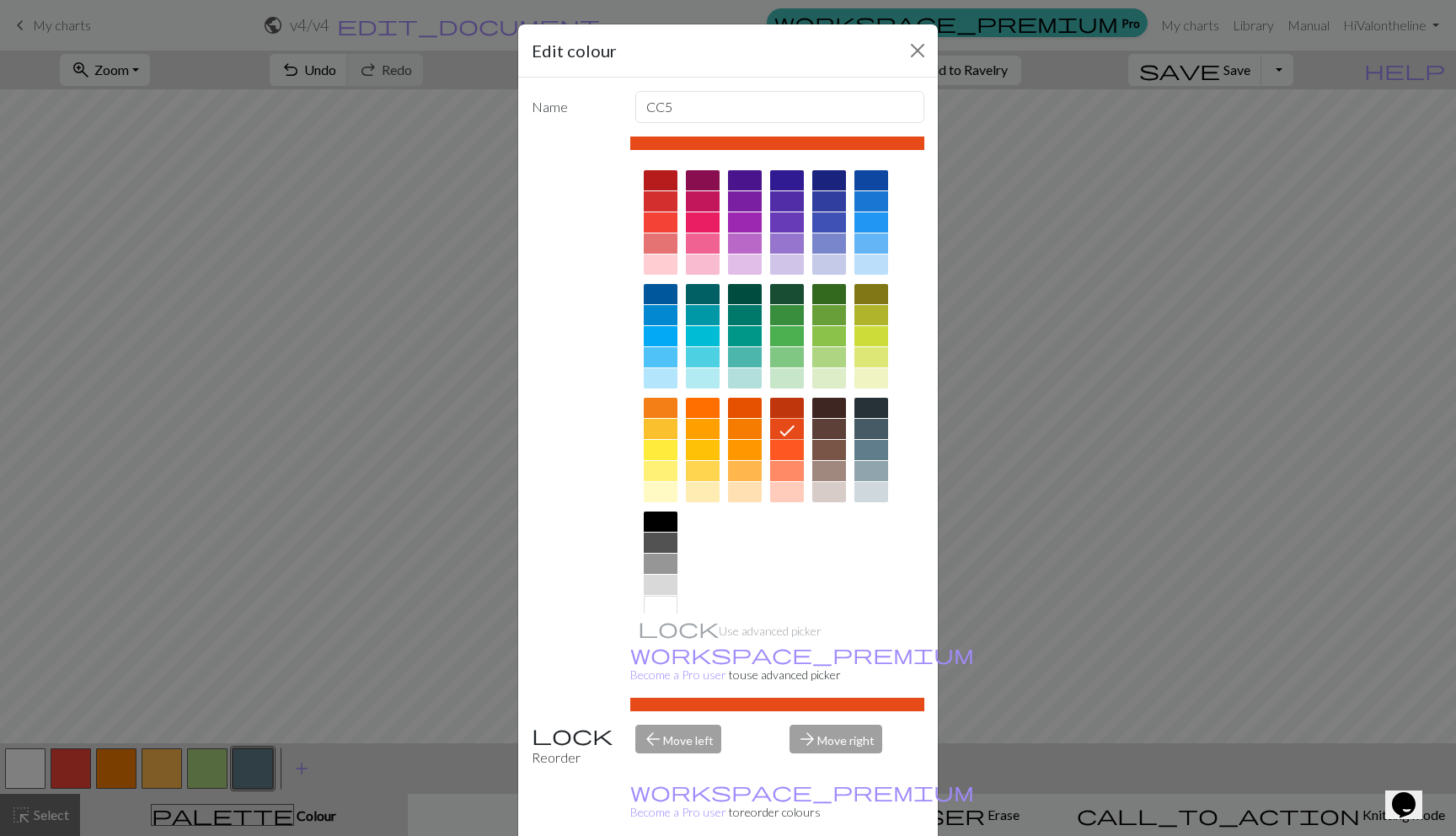
click at [785, 403] on div at bounding box center [787, 407] width 33 height 20
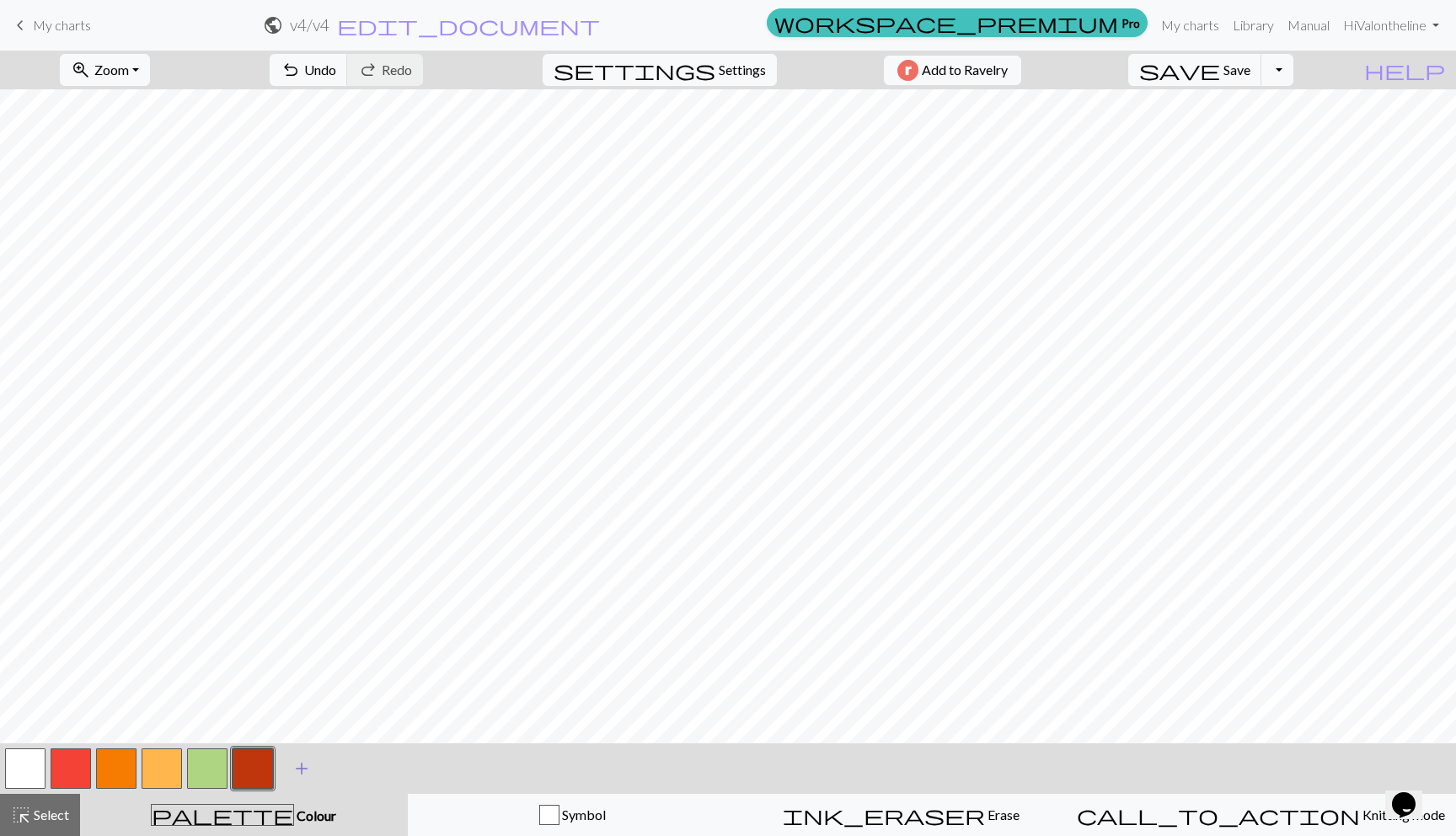
click at [289, 760] on button "add Add a colour" at bounding box center [302, 769] width 42 height 42
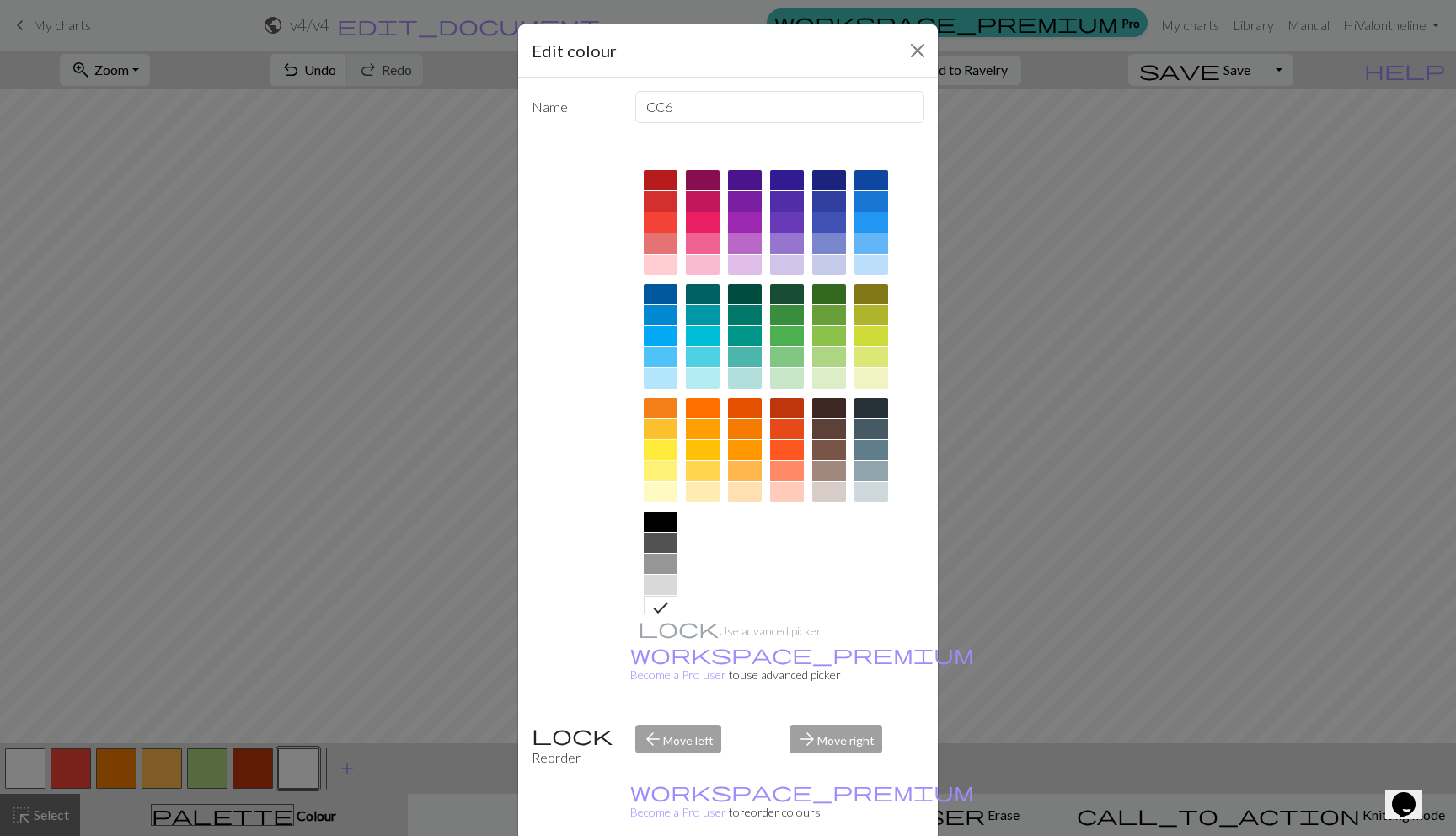
click at [648, 450] on div at bounding box center [661, 450] width 33 height 20
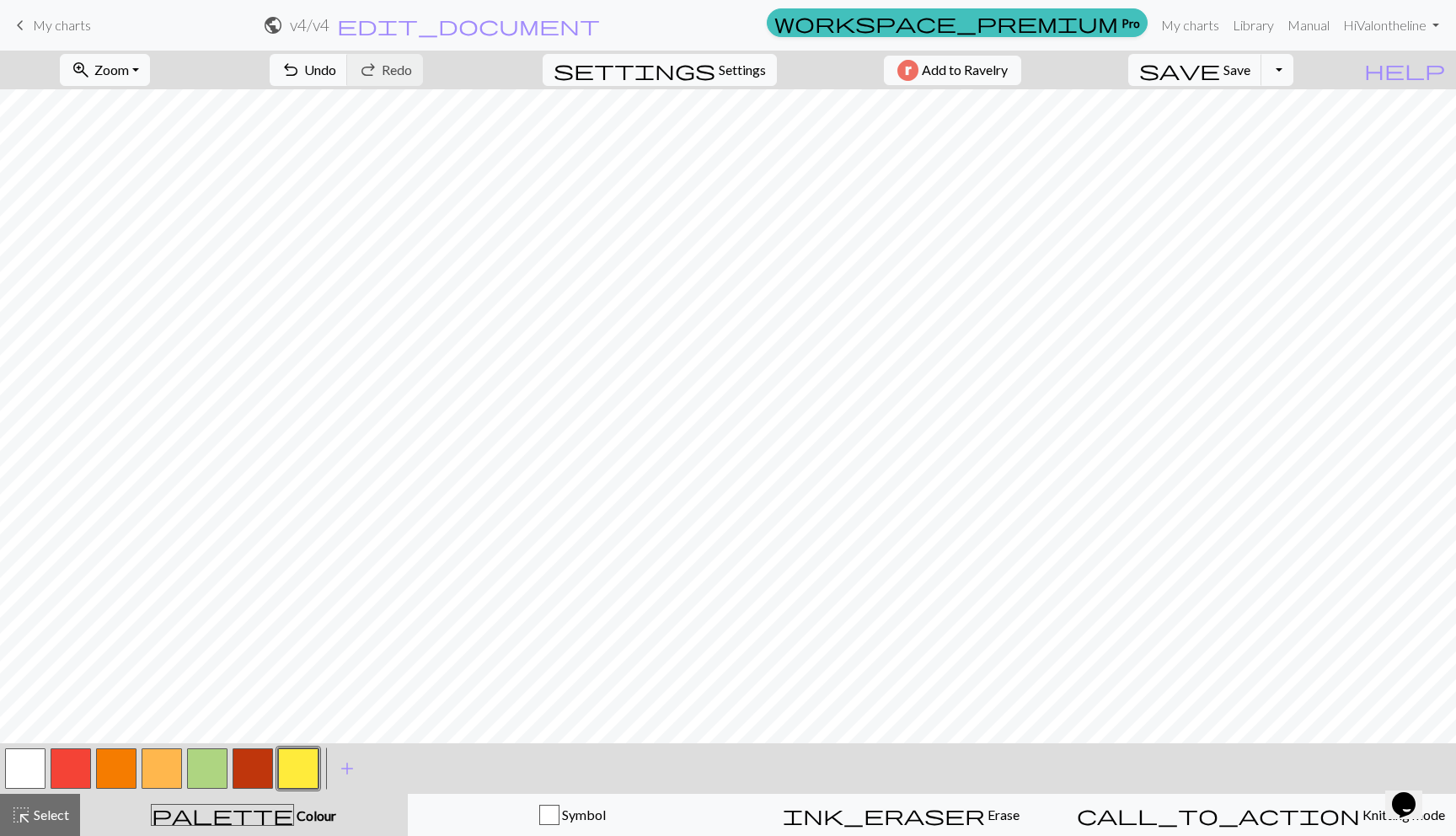
click at [258, 772] on button "button" at bounding box center [252, 769] width 40 height 40
click at [292, 759] on button "button" at bounding box center [298, 769] width 40 height 40
click at [1220, 70] on span "save" at bounding box center [1180, 70] width 81 height 24
click at [1293, 69] on button "Toggle Dropdown" at bounding box center [1277, 70] width 32 height 32
click at [1283, 107] on button "file_copy Save a copy" at bounding box center [1153, 106] width 278 height 27
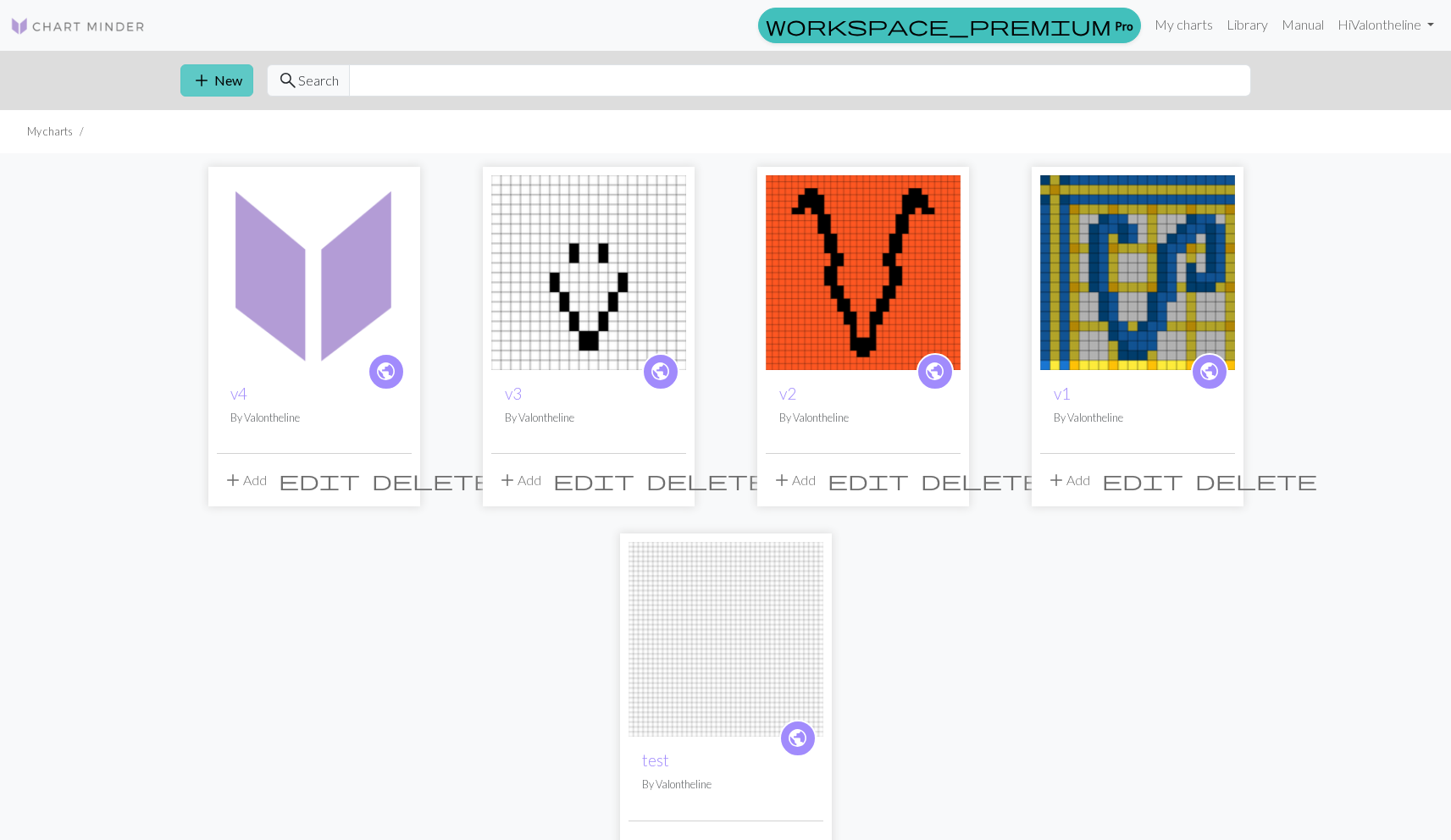
click at [193, 86] on span "add" at bounding box center [201, 80] width 20 height 24
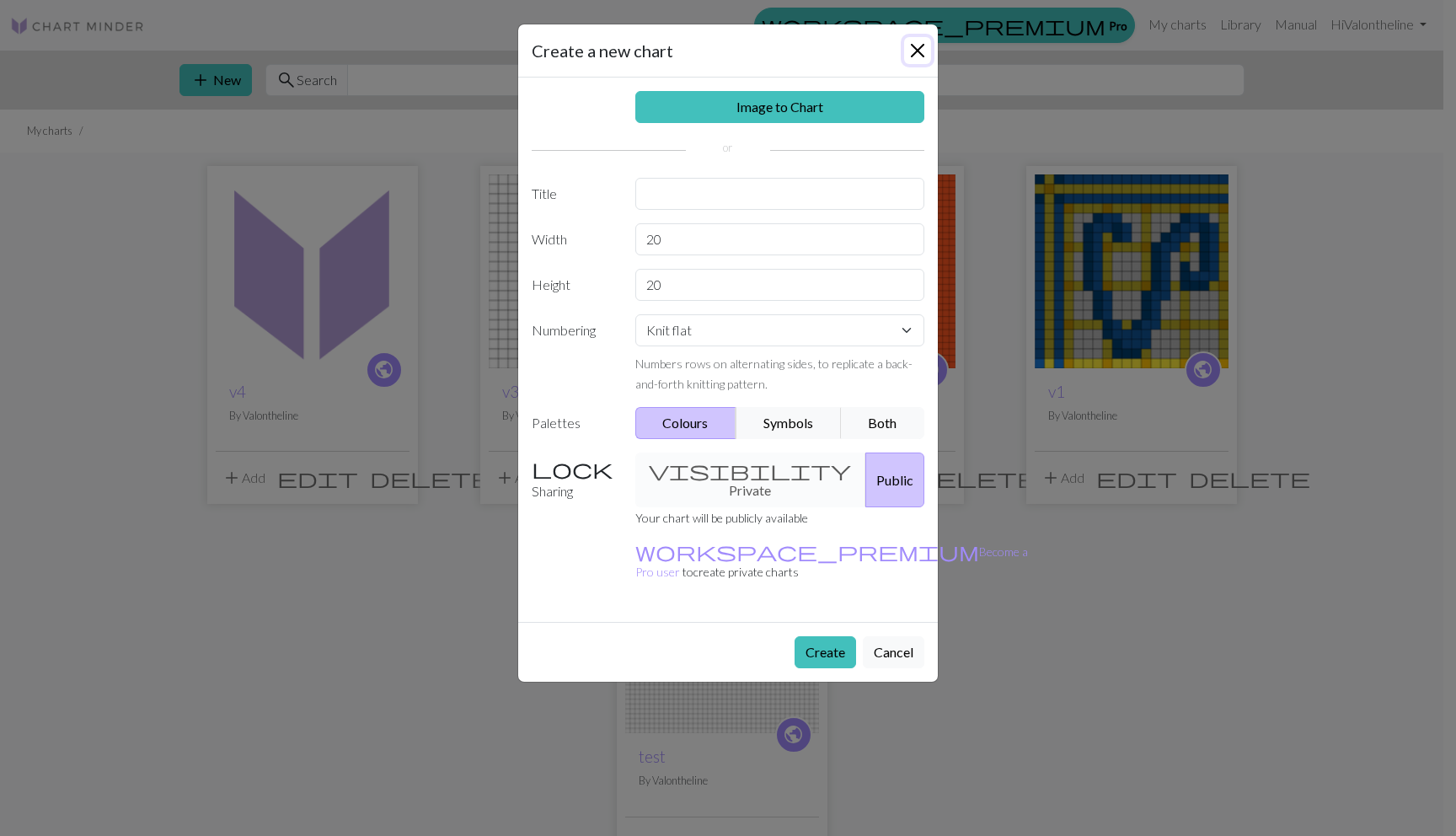
click at [917, 50] on button "Close" at bounding box center [918, 50] width 27 height 27
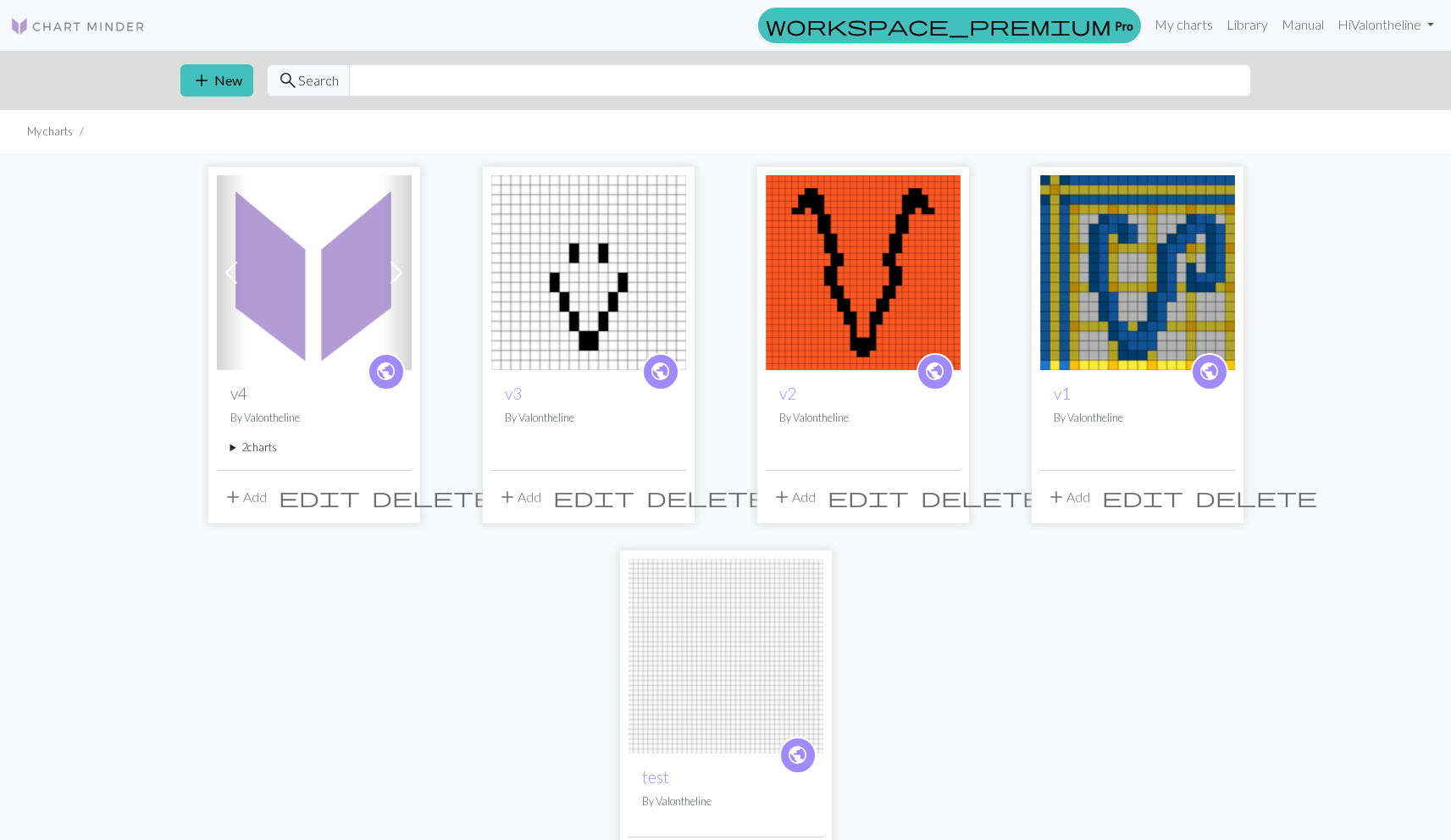
click at [241, 450] on summary "2 charts" at bounding box center [315, 447] width 168 height 16
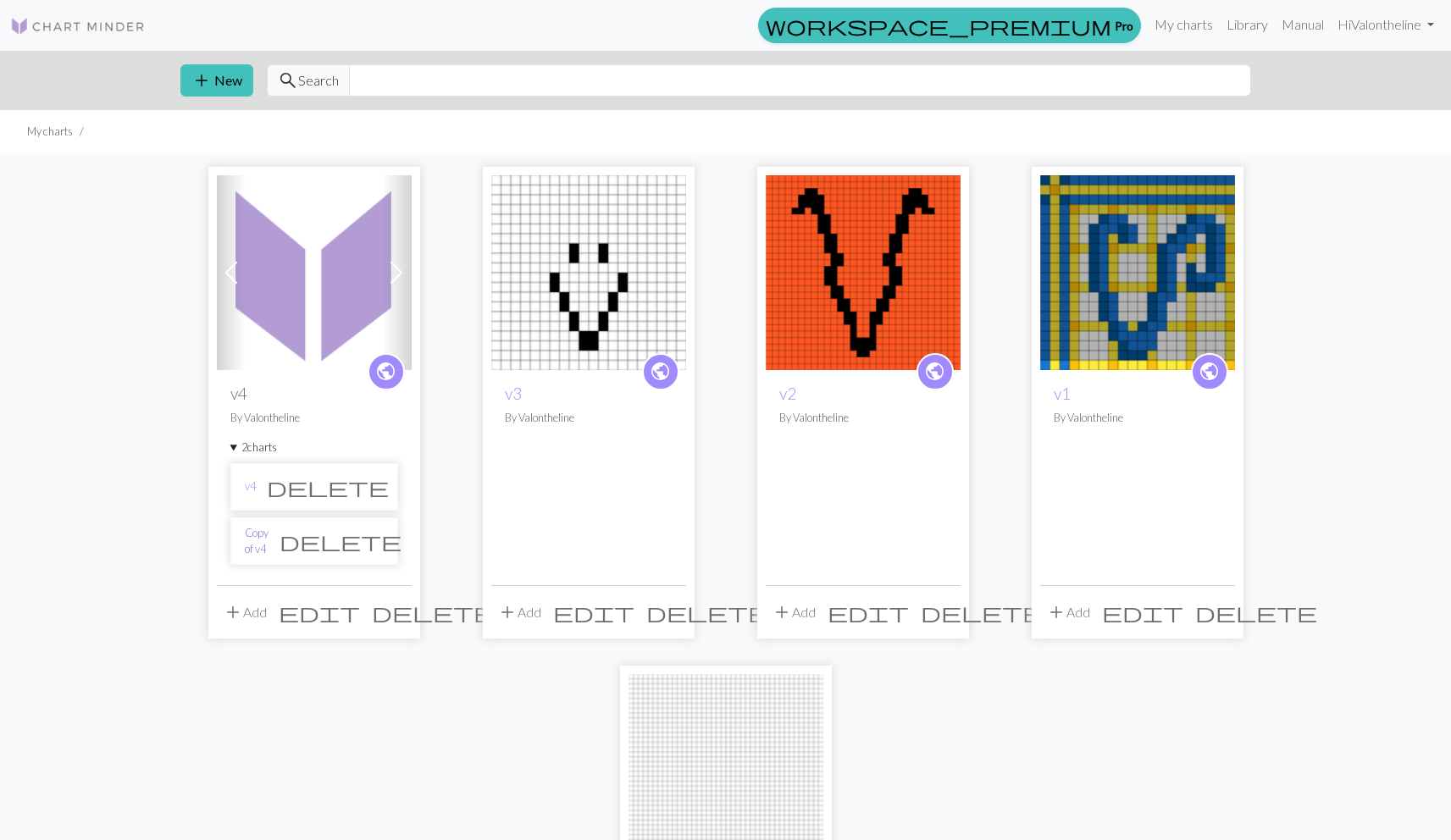
click at [264, 538] on link "Copy of v4" at bounding box center [256, 541] width 24 height 32
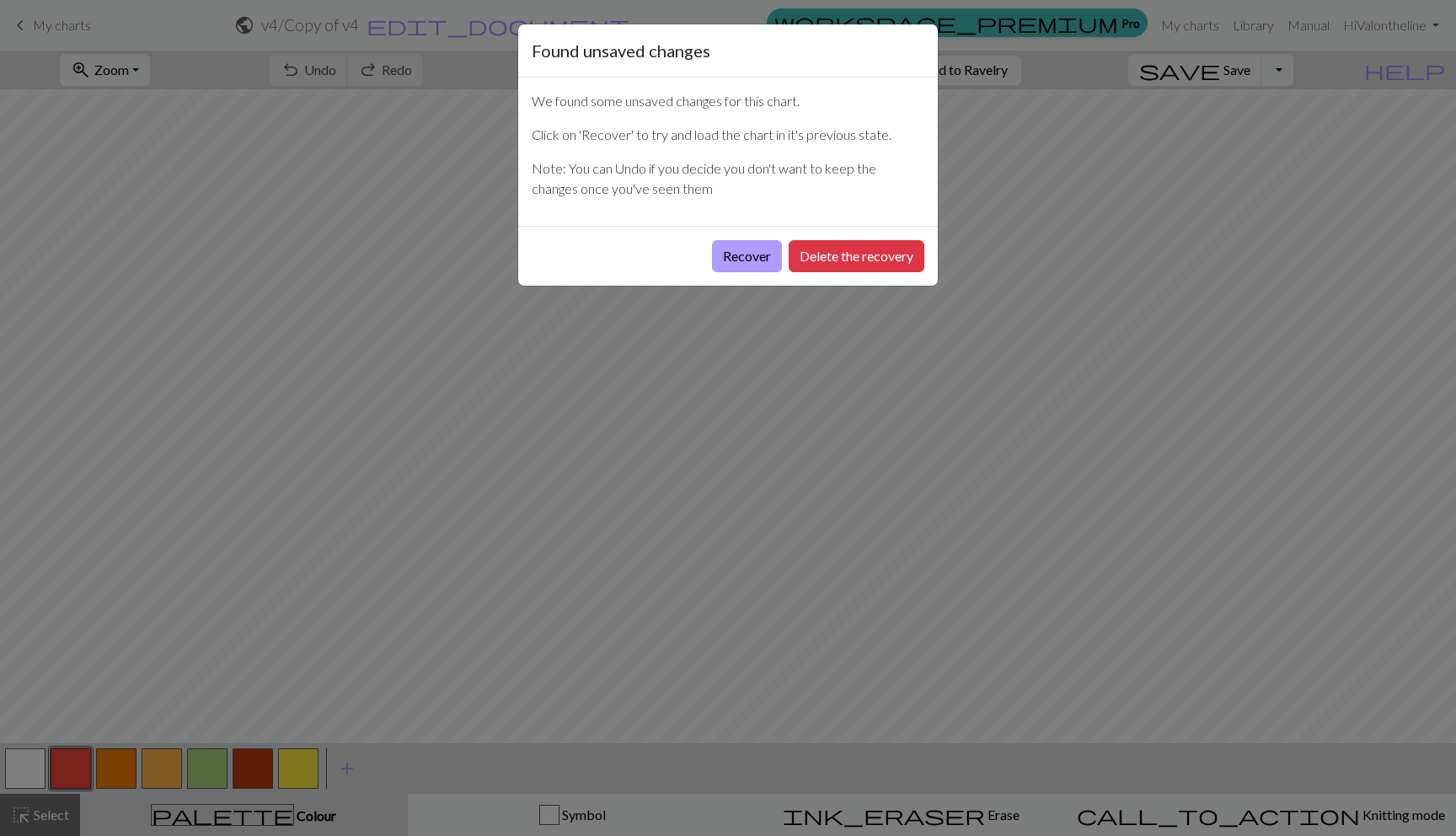
click at [730, 249] on button "Recover" at bounding box center [747, 256] width 70 height 32
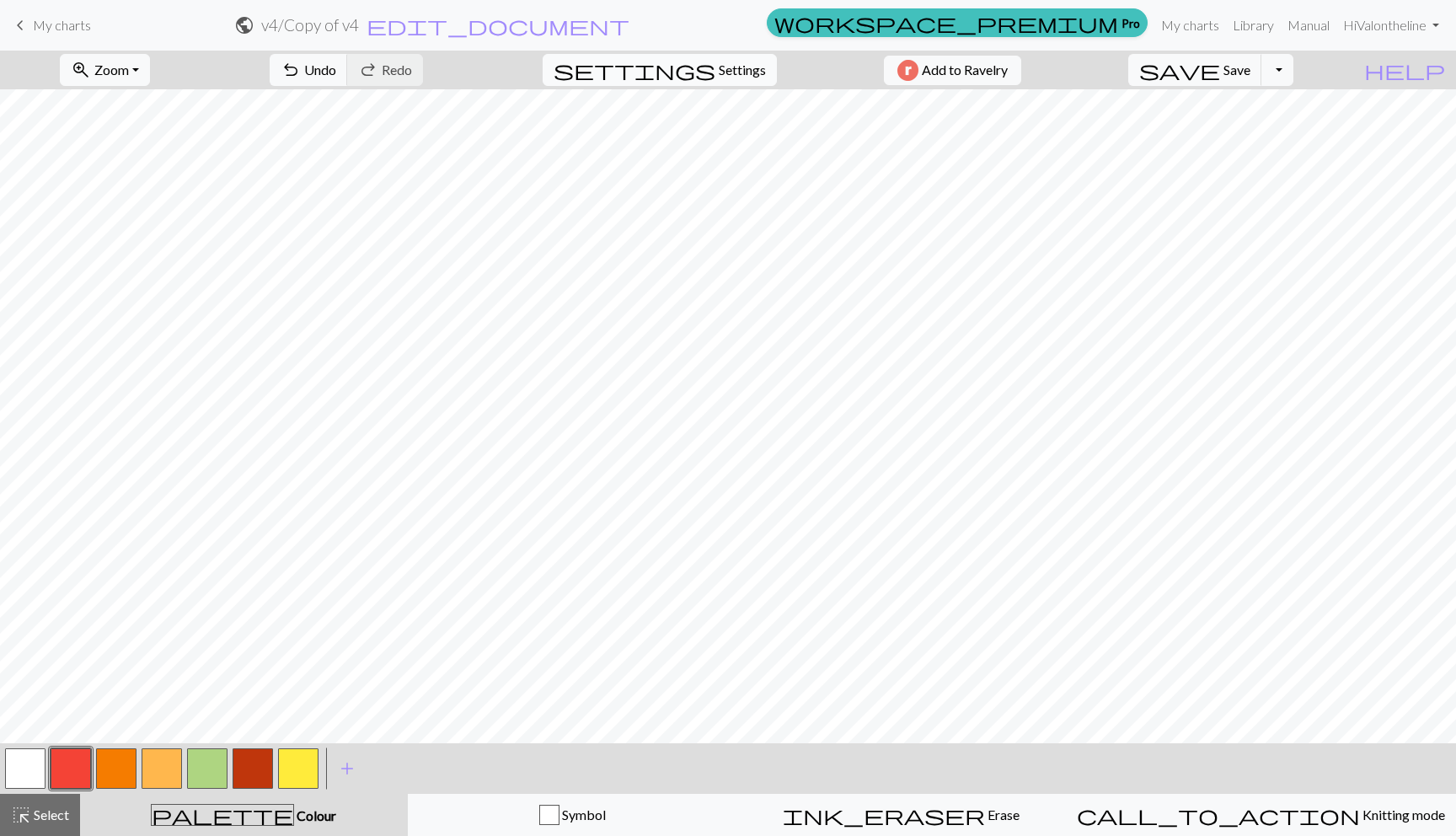
click at [699, 70] on span "settings" at bounding box center [634, 70] width 162 height 24
select select "aran"
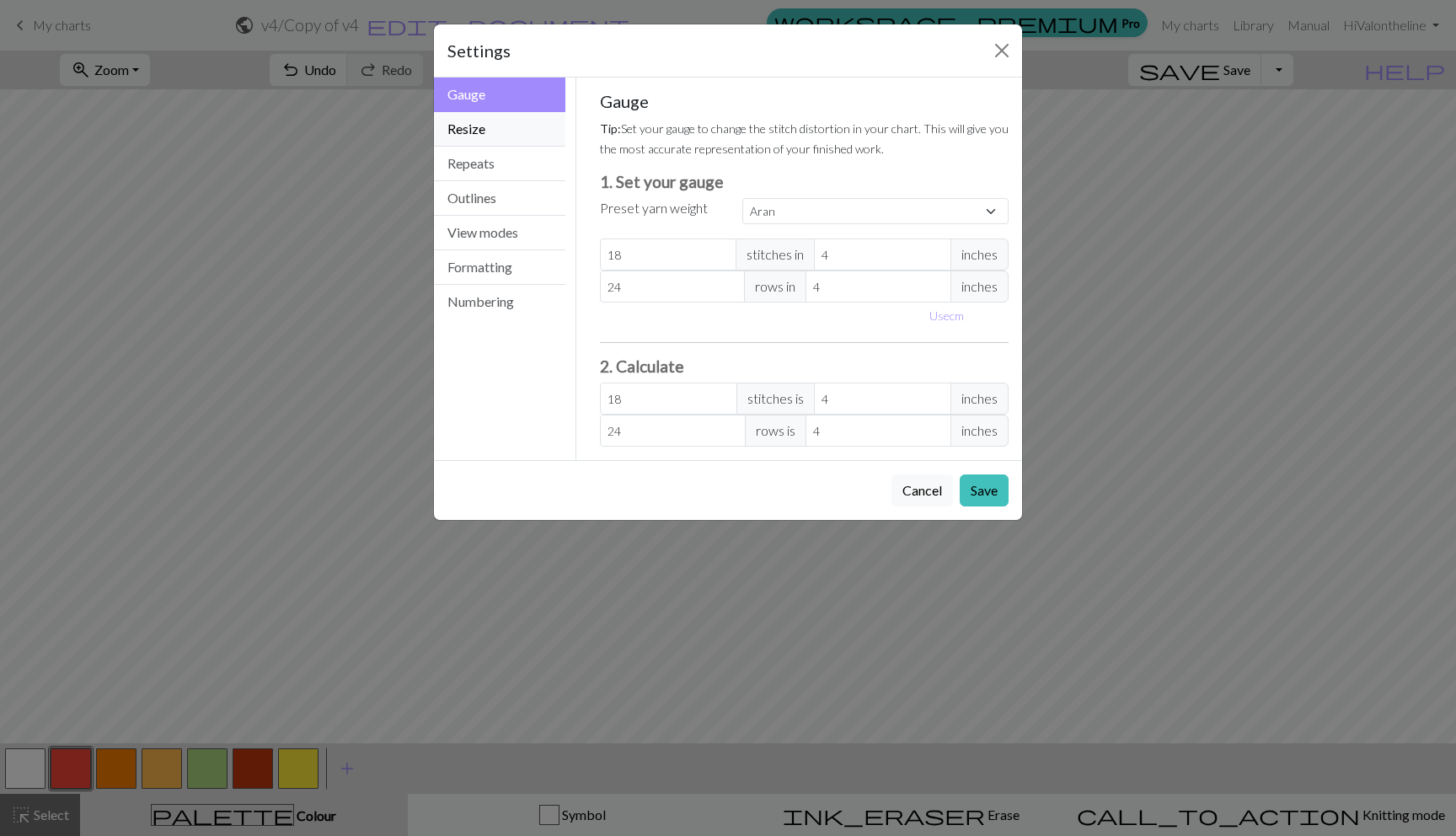
click at [481, 123] on button "Resize" at bounding box center [499, 128] width 131 height 34
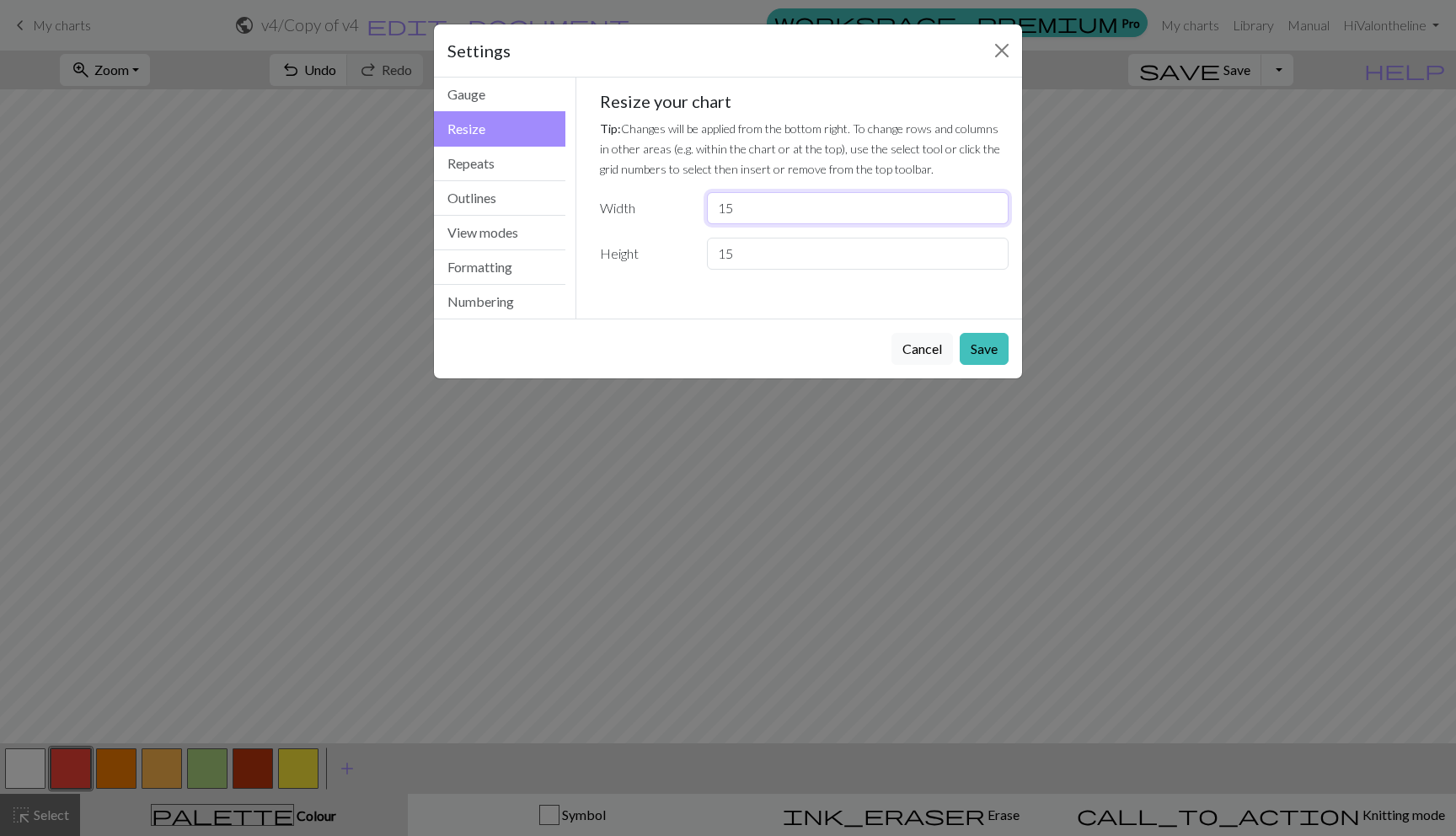
drag, startPoint x: 739, startPoint y: 209, endPoint x: 674, endPoint y: 209, distance: 65.0
click at [674, 209] on div "Width 15" at bounding box center [805, 208] width 430 height 32
click at [995, 50] on button "Close" at bounding box center [1002, 50] width 27 height 27
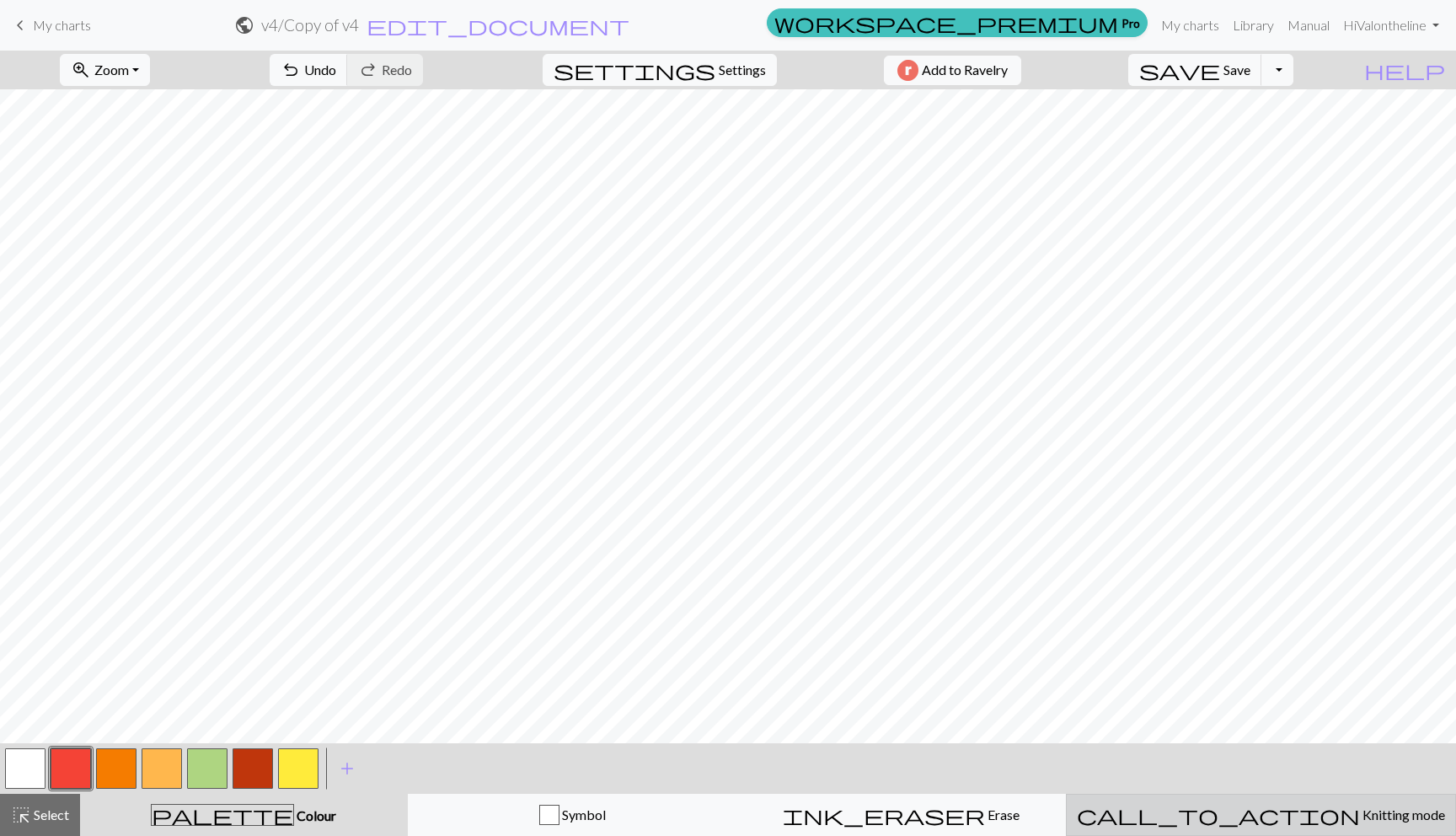
click at [1234, 813] on span "call_to_action" at bounding box center [1218, 815] width 283 height 24
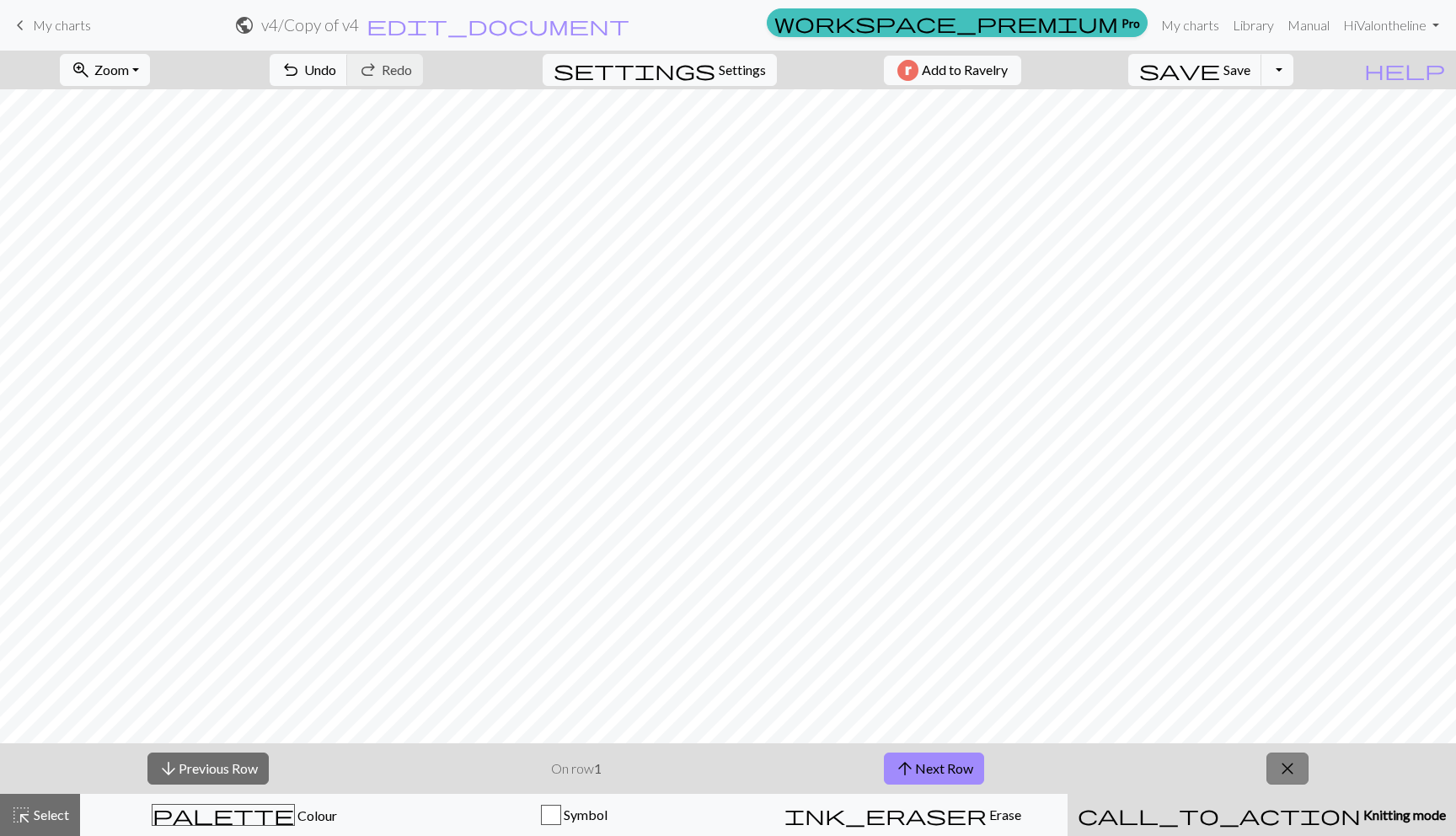
click at [1273, 769] on button "close" at bounding box center [1288, 768] width 42 height 32
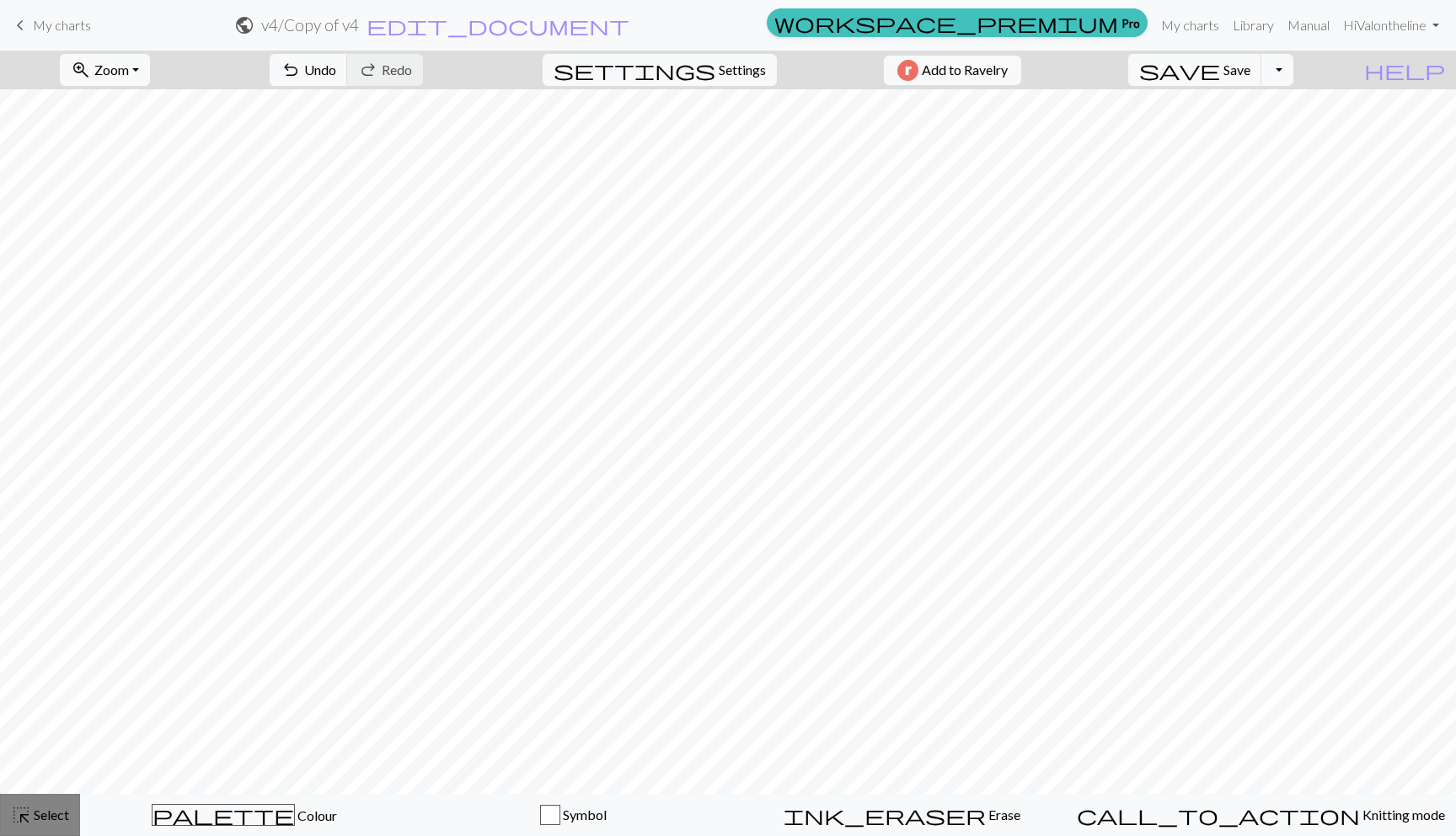
click at [17, 812] on span "highlight_alt" at bounding box center [20, 815] width 20 height 24
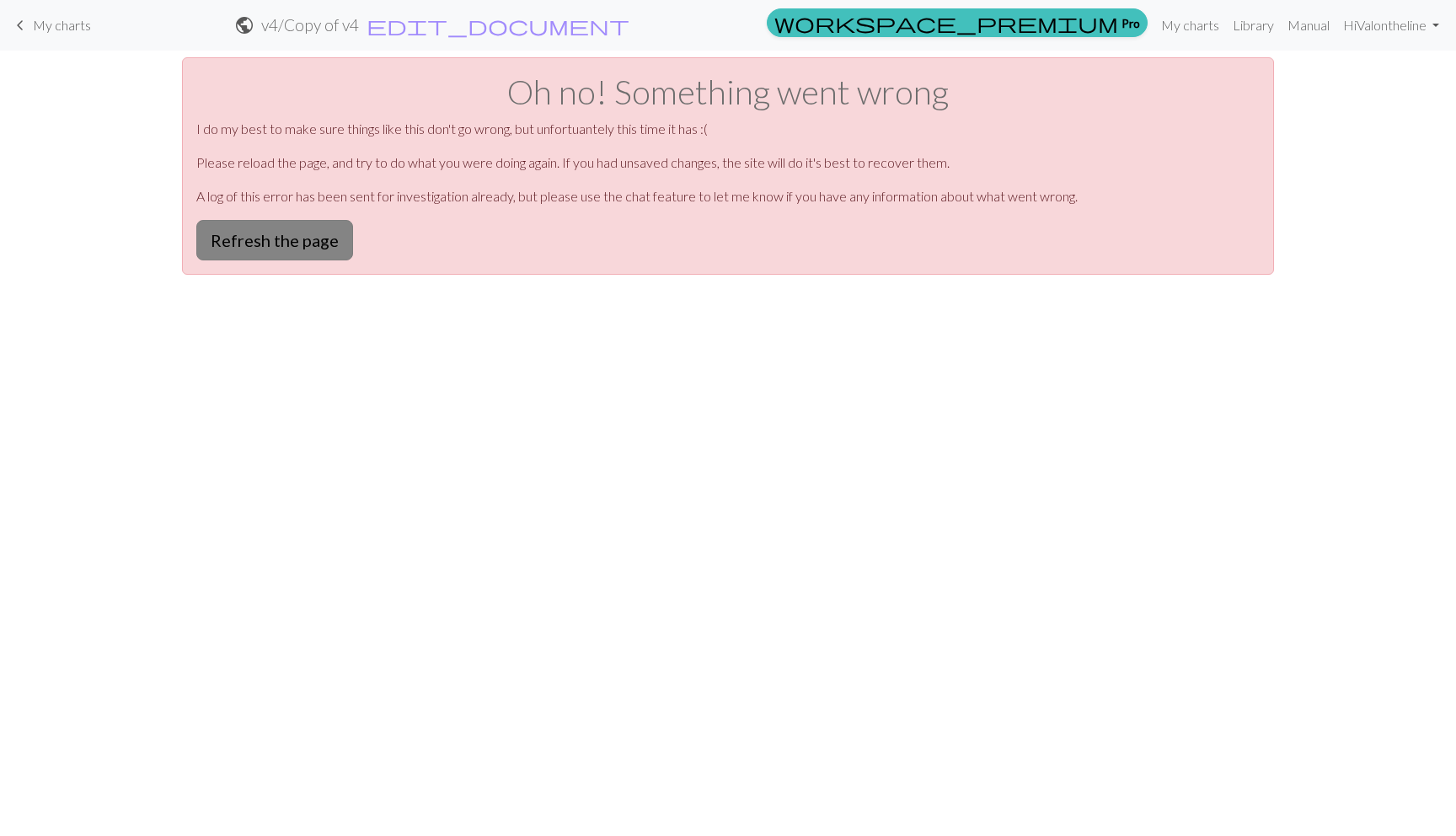
click at [263, 247] on button "Refresh the page" at bounding box center [274, 240] width 157 height 40
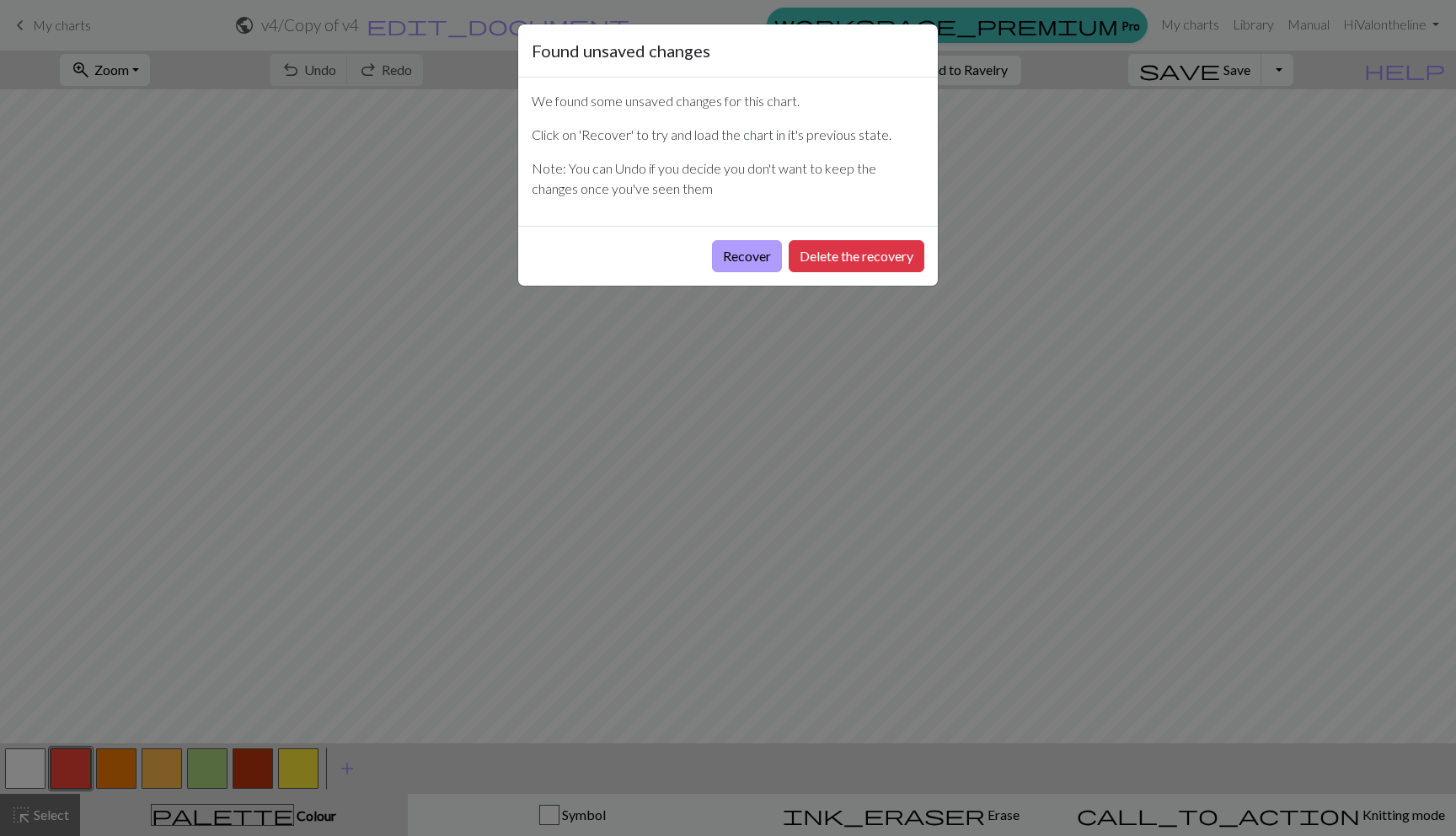
click at [743, 251] on button "Recover" at bounding box center [747, 256] width 70 height 32
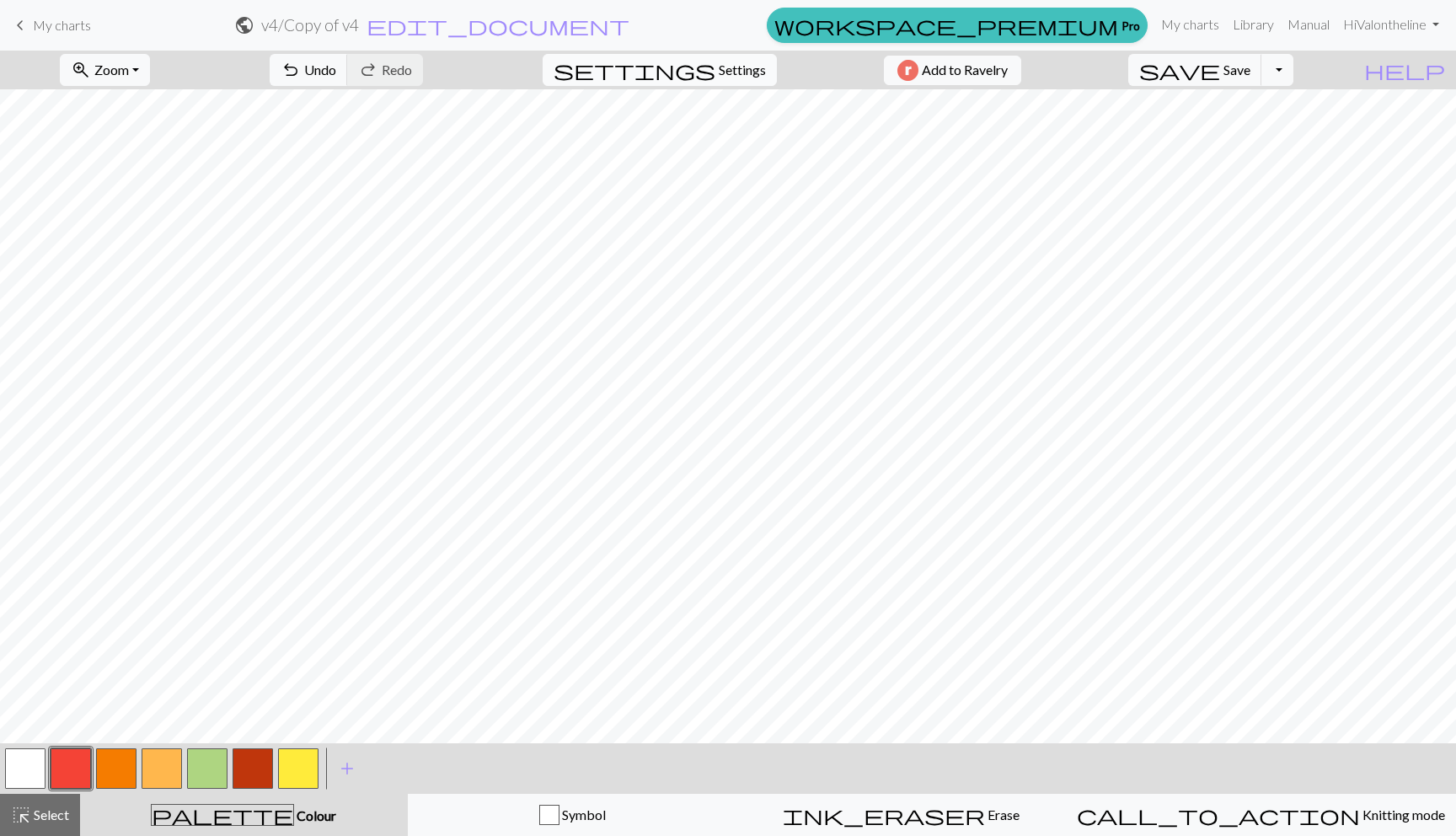
click at [724, 85] on button "settings Settings" at bounding box center [660, 70] width 234 height 32
select select "aran"
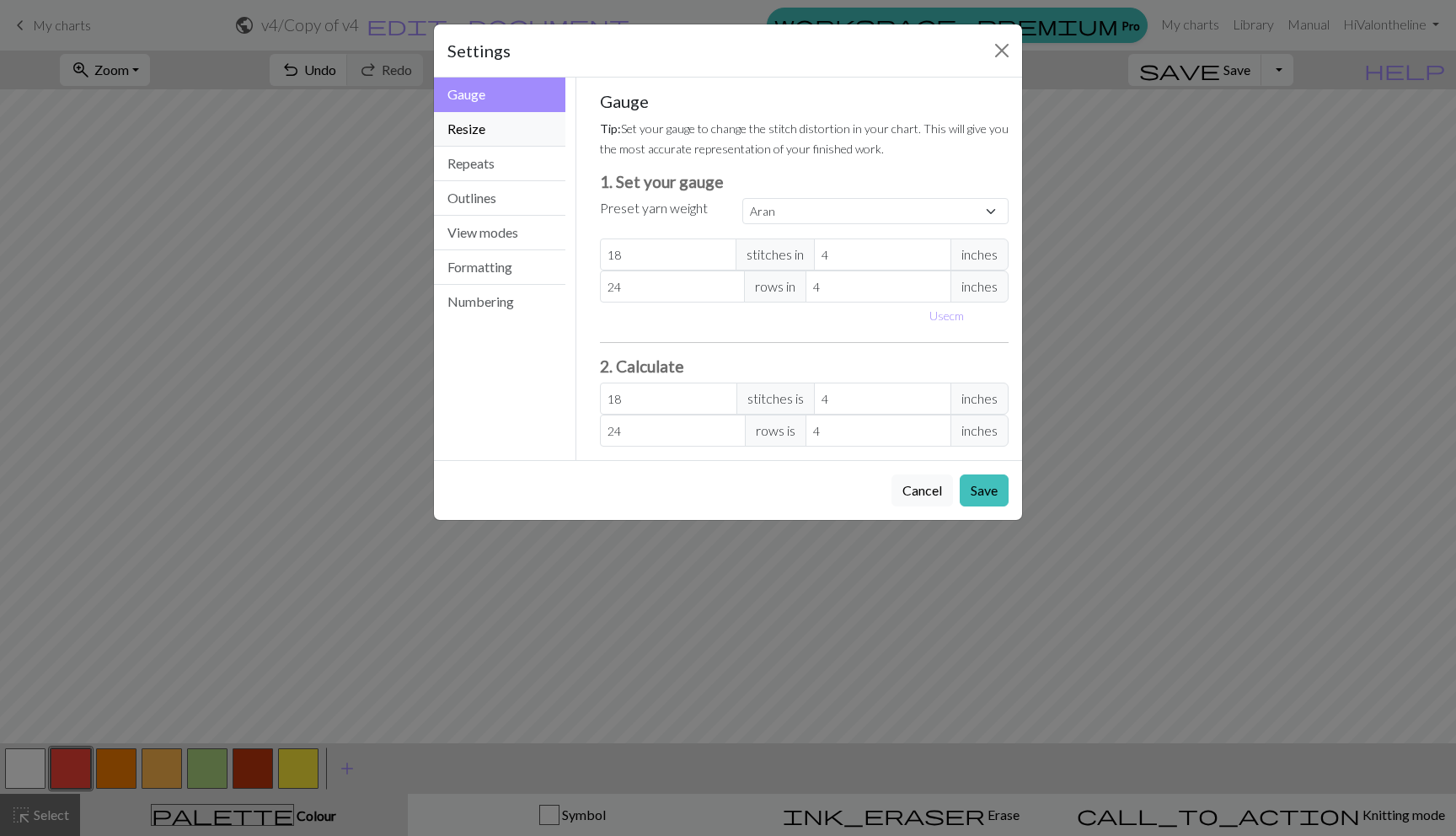
click at [465, 121] on button "Resize" at bounding box center [499, 128] width 131 height 34
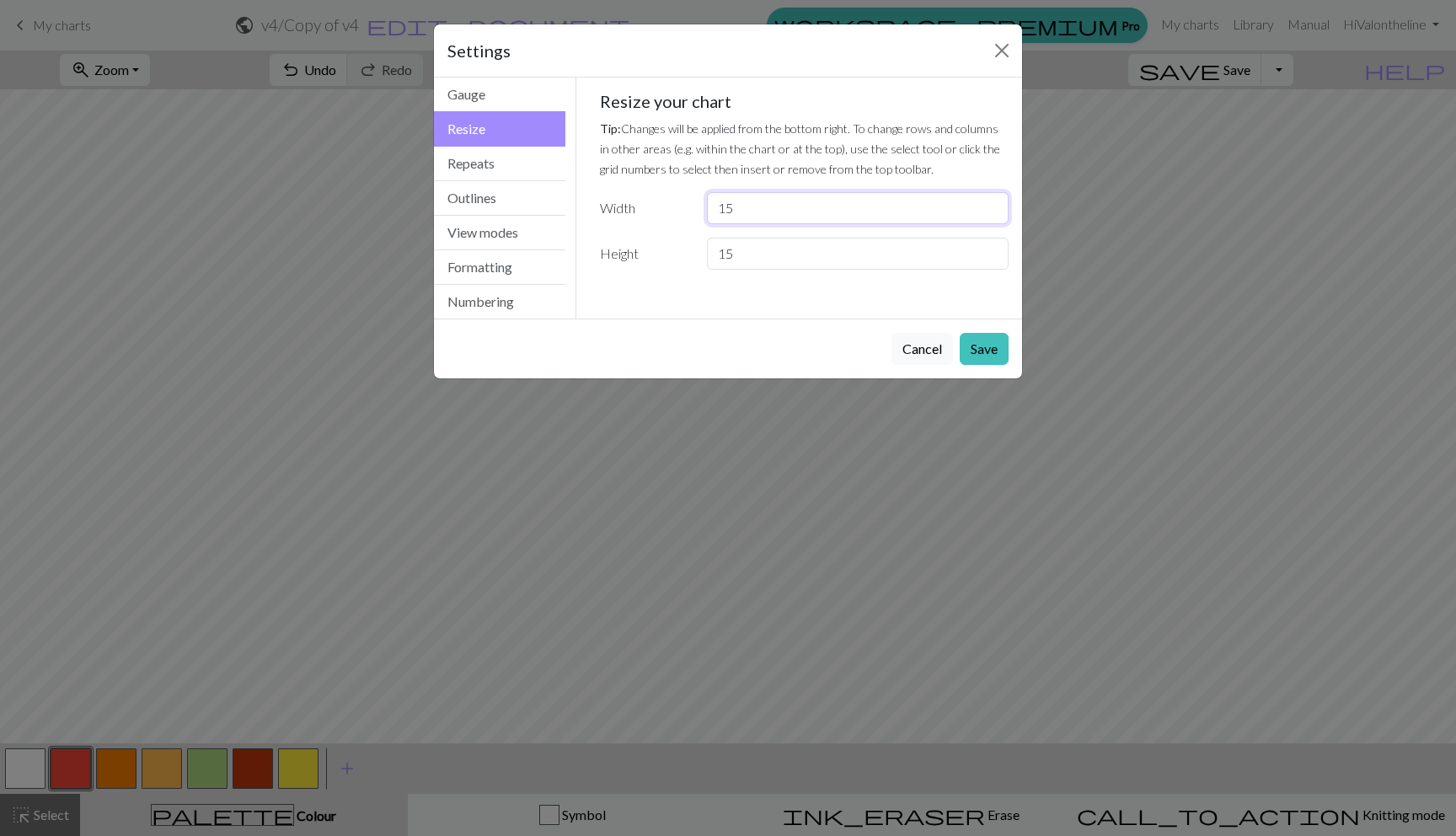
drag, startPoint x: 743, startPoint y: 209, endPoint x: 676, endPoint y: 212, distance: 67.1
click at [676, 212] on div "Width 15" at bounding box center [805, 208] width 430 height 32
type input "20"
drag, startPoint x: 746, startPoint y: 263, endPoint x: 638, endPoint y: 263, distance: 108.0
click at [638, 263] on div "Height 15" at bounding box center [805, 253] width 430 height 32
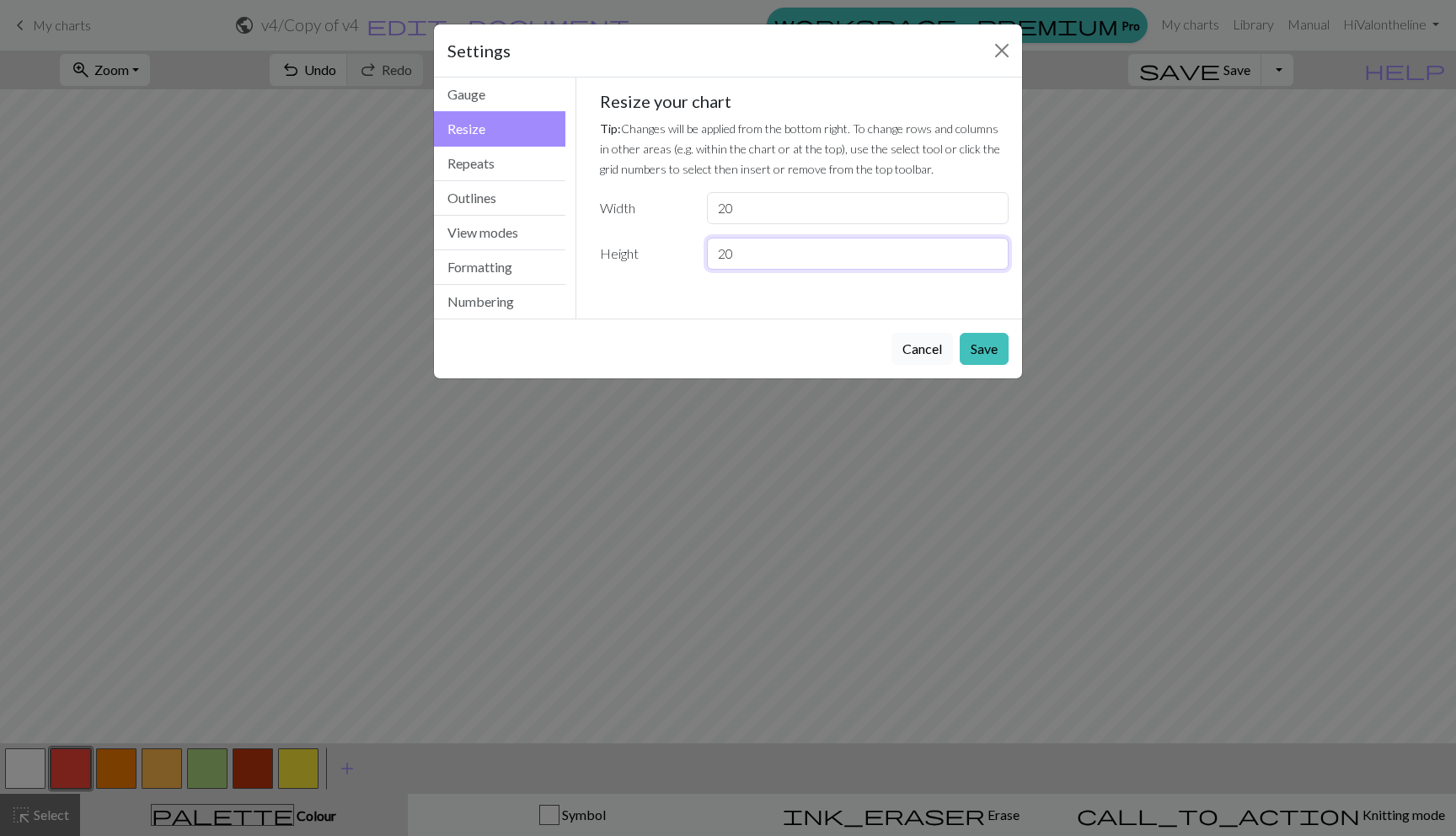
type input "20"
click at [989, 354] on button "Save" at bounding box center [984, 348] width 49 height 32
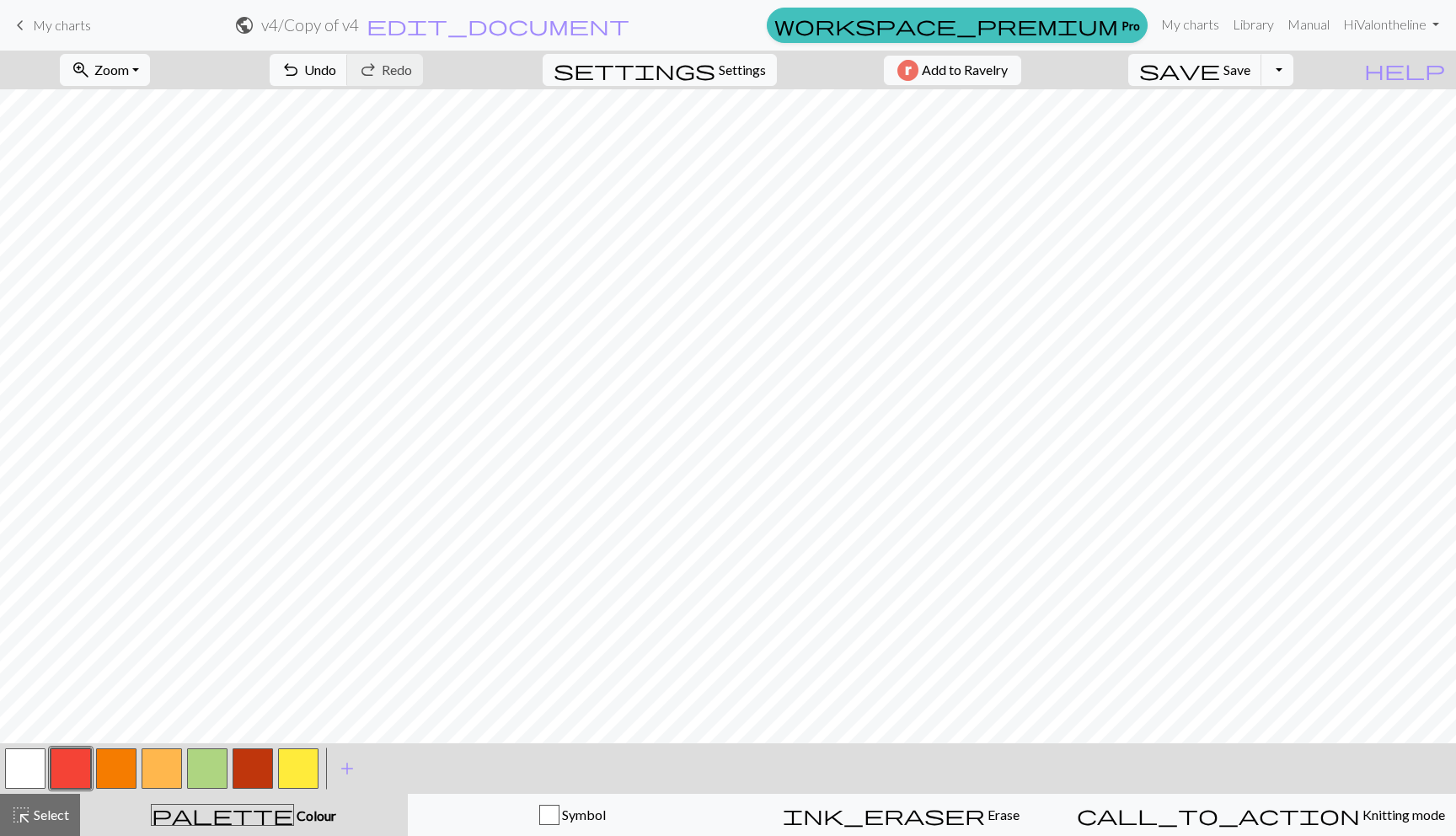
click at [147, 772] on button "button" at bounding box center [162, 769] width 40 height 40
click at [33, 766] on button "button" at bounding box center [26, 769] width 40 height 40
click at [173, 766] on button "button" at bounding box center [162, 769] width 40 height 40
click at [11, 757] on button "button" at bounding box center [26, 769] width 40 height 40
click at [139, 772] on div at bounding box center [162, 769] width 46 height 46
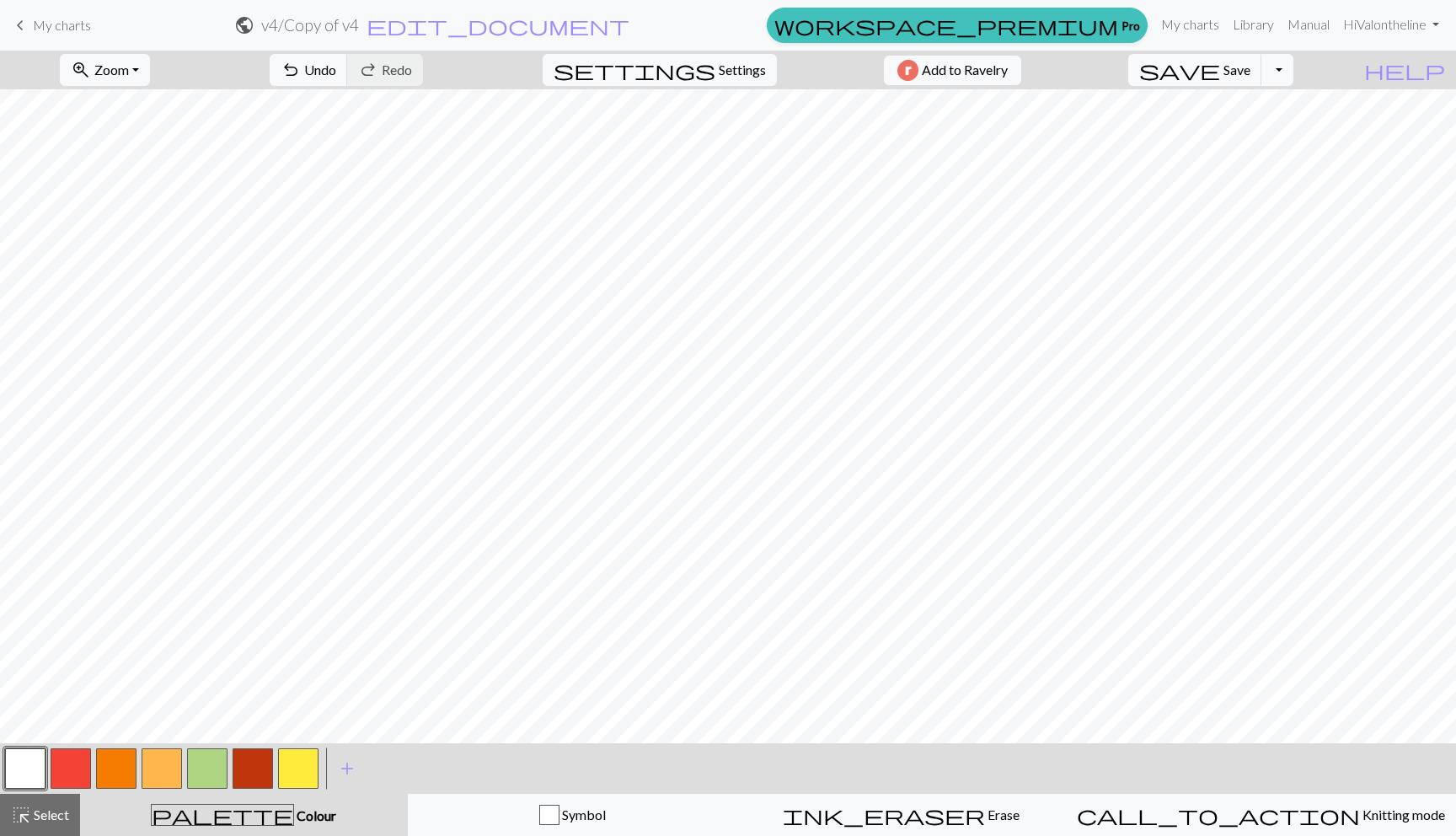
click at [157, 771] on button "button" at bounding box center [162, 769] width 40 height 40
click at [25, 761] on button "button" at bounding box center [26, 769] width 40 height 40
click at [144, 782] on button "button" at bounding box center [162, 769] width 40 height 40
click at [115, 772] on button "button" at bounding box center [116, 769] width 40 height 40
click at [255, 768] on button "button" at bounding box center [252, 769] width 40 height 40
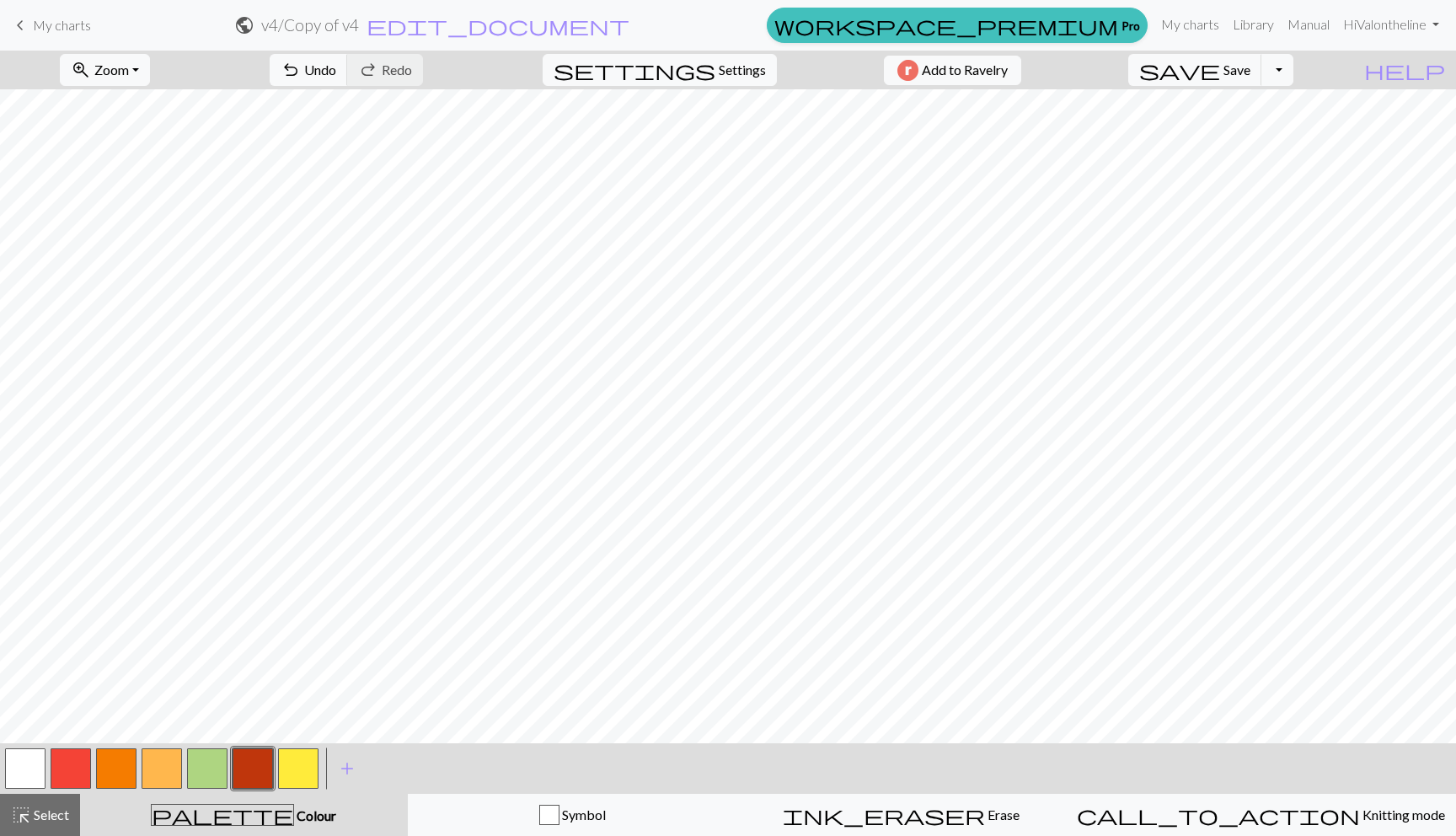
click at [68, 764] on button "button" at bounding box center [70, 769] width 40 height 40
click at [21, 768] on button "button" at bounding box center [26, 769] width 40 height 40
click at [68, 760] on button "button" at bounding box center [70, 769] width 40 height 40
click at [28, 762] on button "button" at bounding box center [26, 769] width 40 height 40
click at [159, 771] on button "button" at bounding box center [162, 769] width 40 height 40
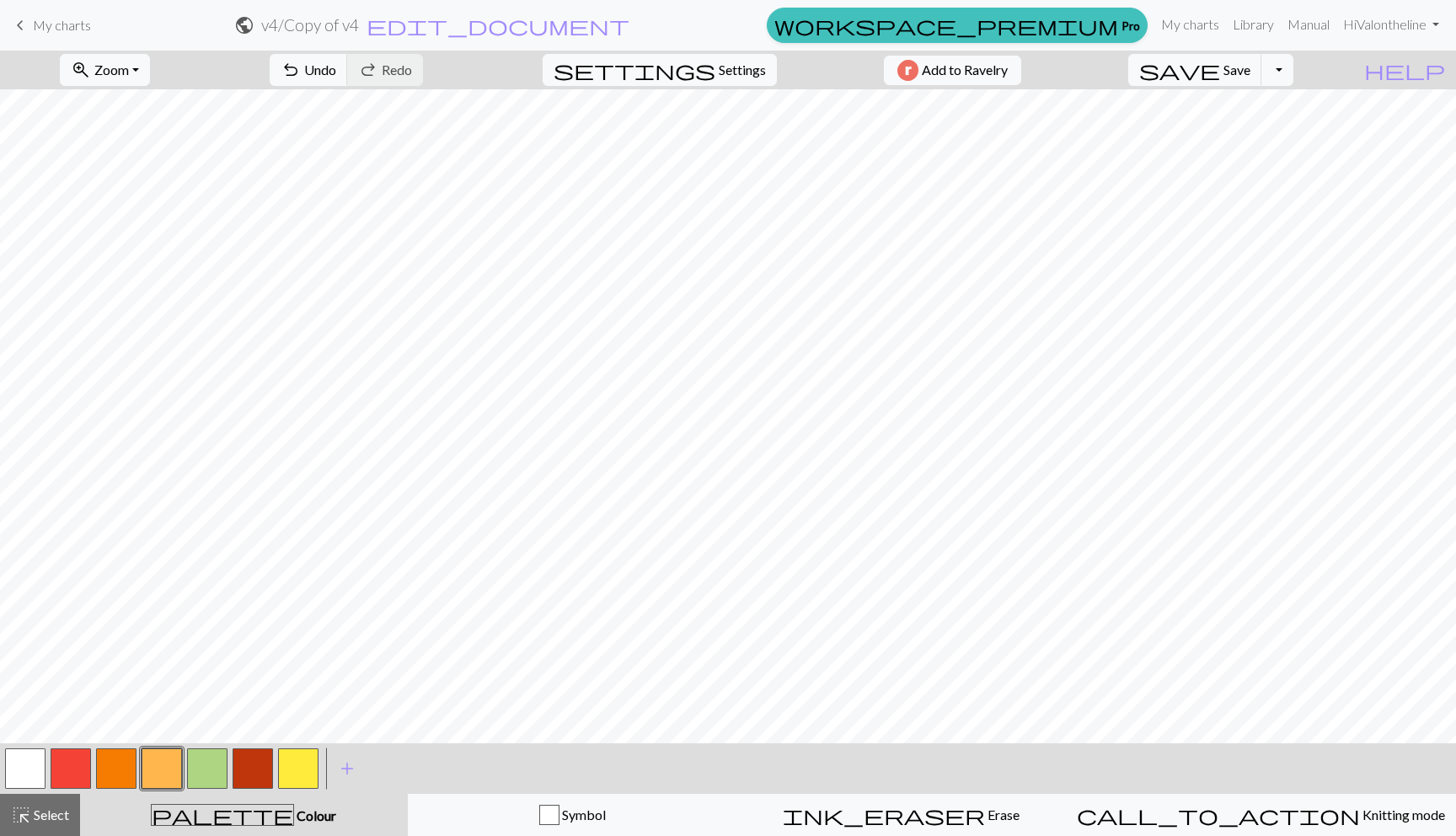
click at [116, 774] on button "button" at bounding box center [116, 769] width 40 height 40
click at [192, 759] on button "button" at bounding box center [208, 769] width 40 height 40
click at [157, 759] on button "button" at bounding box center [162, 769] width 40 height 40
click at [123, 757] on button "button" at bounding box center [116, 769] width 40 height 40
click at [201, 765] on button "button" at bounding box center [208, 769] width 40 height 40
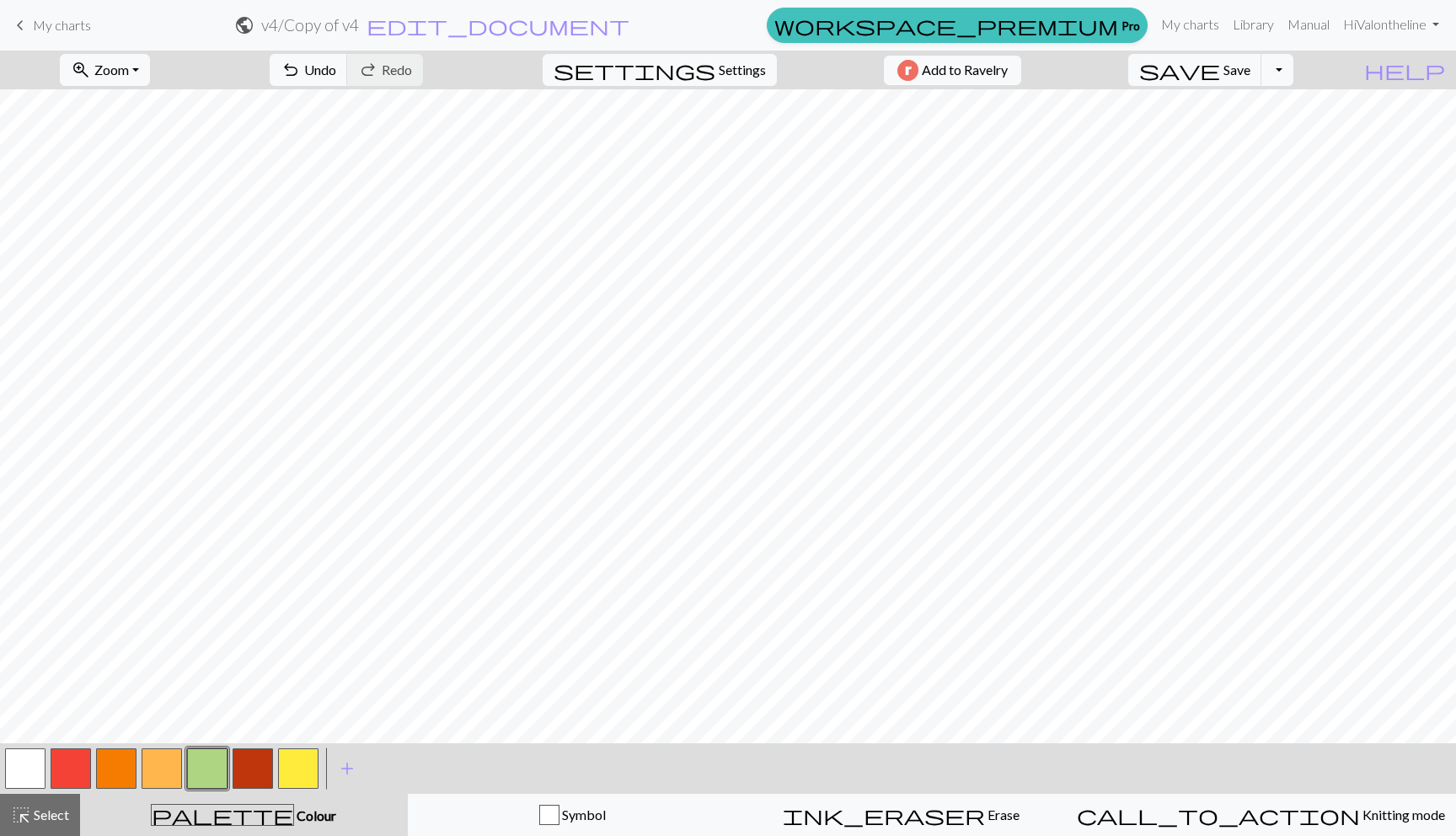
click at [131, 761] on button "button" at bounding box center [116, 769] width 40 height 40
click at [205, 765] on button "button" at bounding box center [208, 769] width 40 height 40
click at [28, 768] on button "button" at bounding box center [26, 769] width 40 height 40
click at [110, 772] on button "button" at bounding box center [116, 769] width 40 height 40
click at [76, 761] on button "button" at bounding box center [70, 769] width 40 height 40
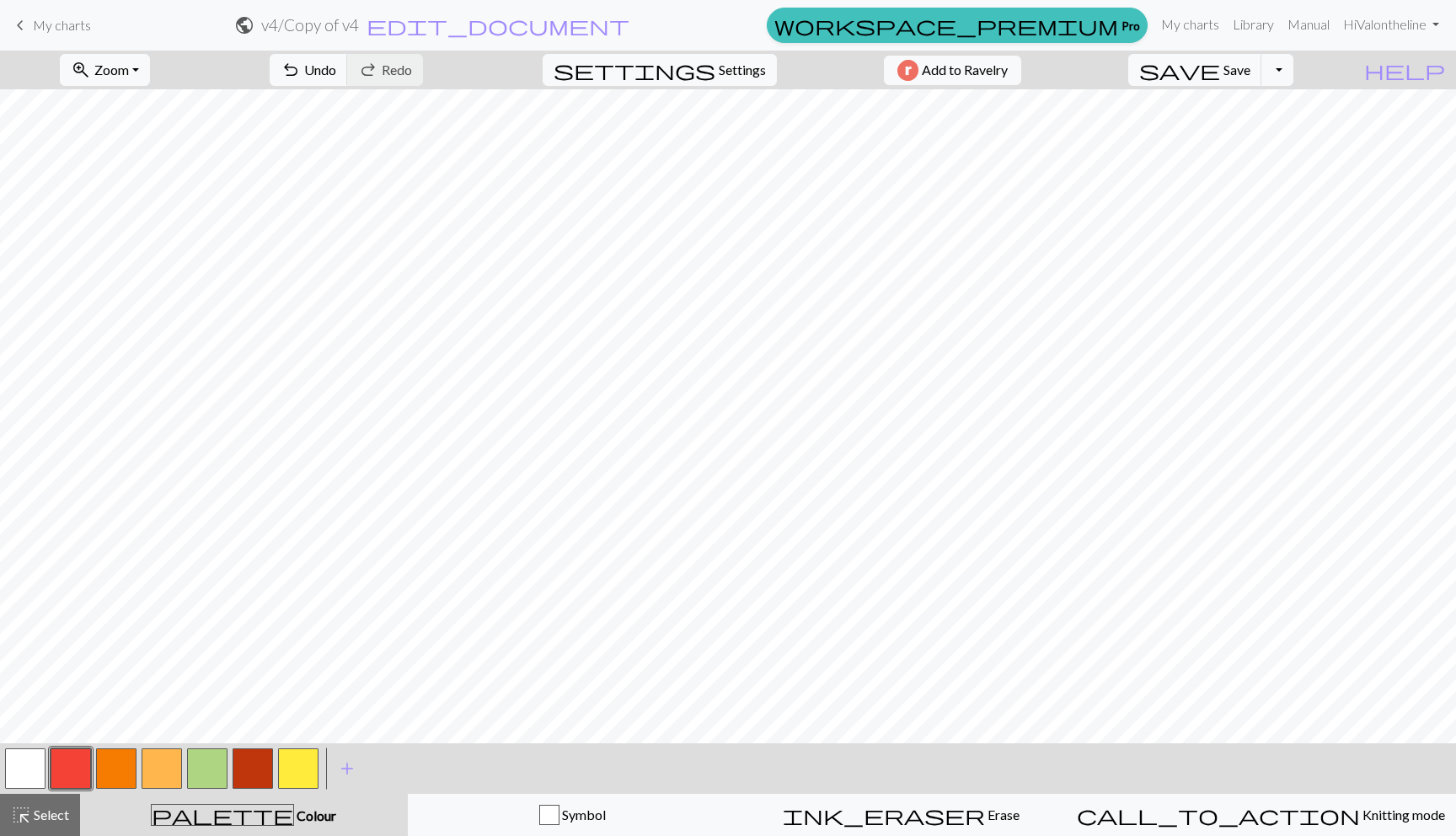
click at [42, 774] on button "button" at bounding box center [26, 769] width 40 height 40
click at [1220, 64] on span "save" at bounding box center [1180, 70] width 81 height 24
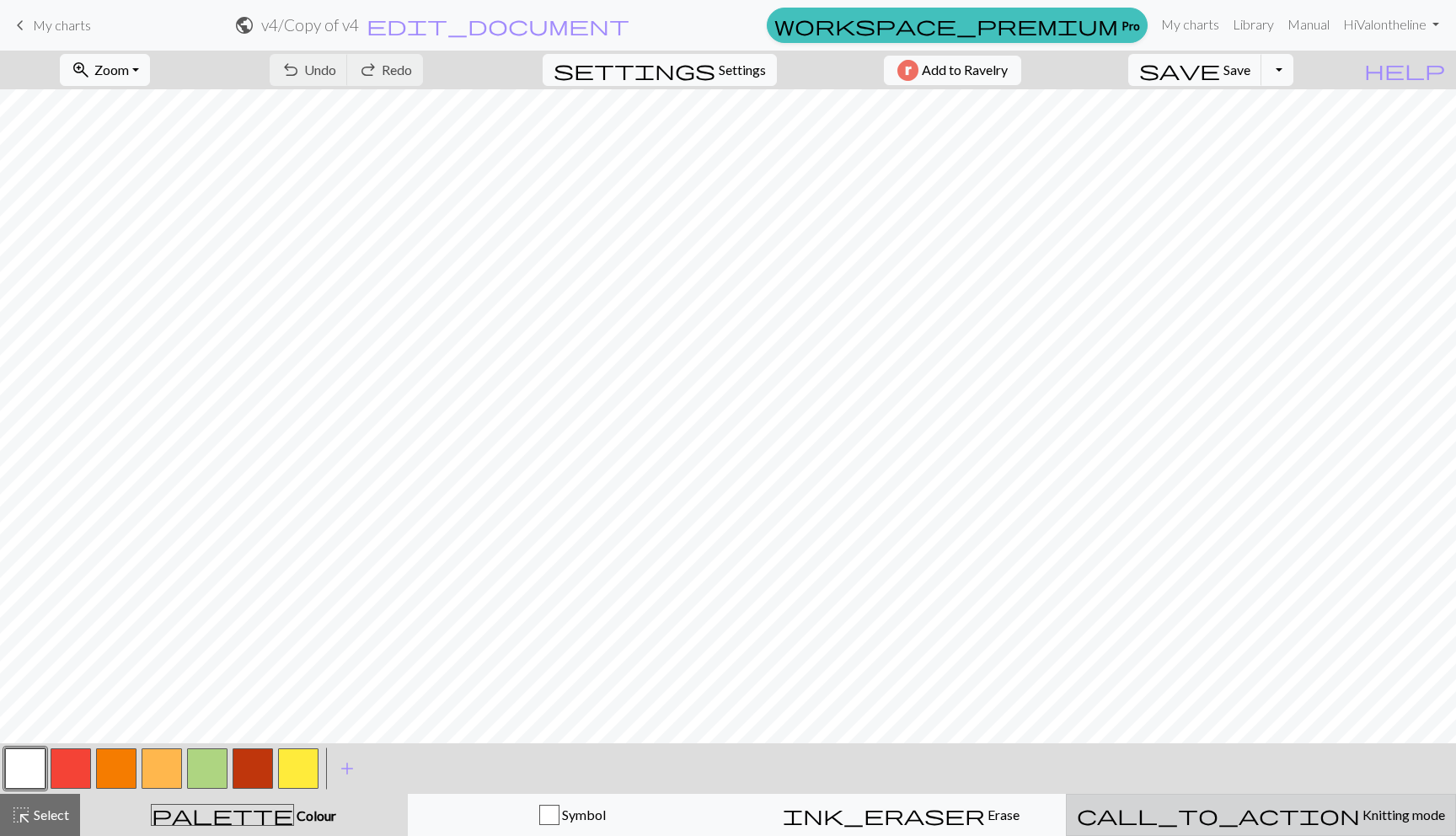
click at [1247, 811] on span "call_to_action" at bounding box center [1218, 815] width 283 height 24
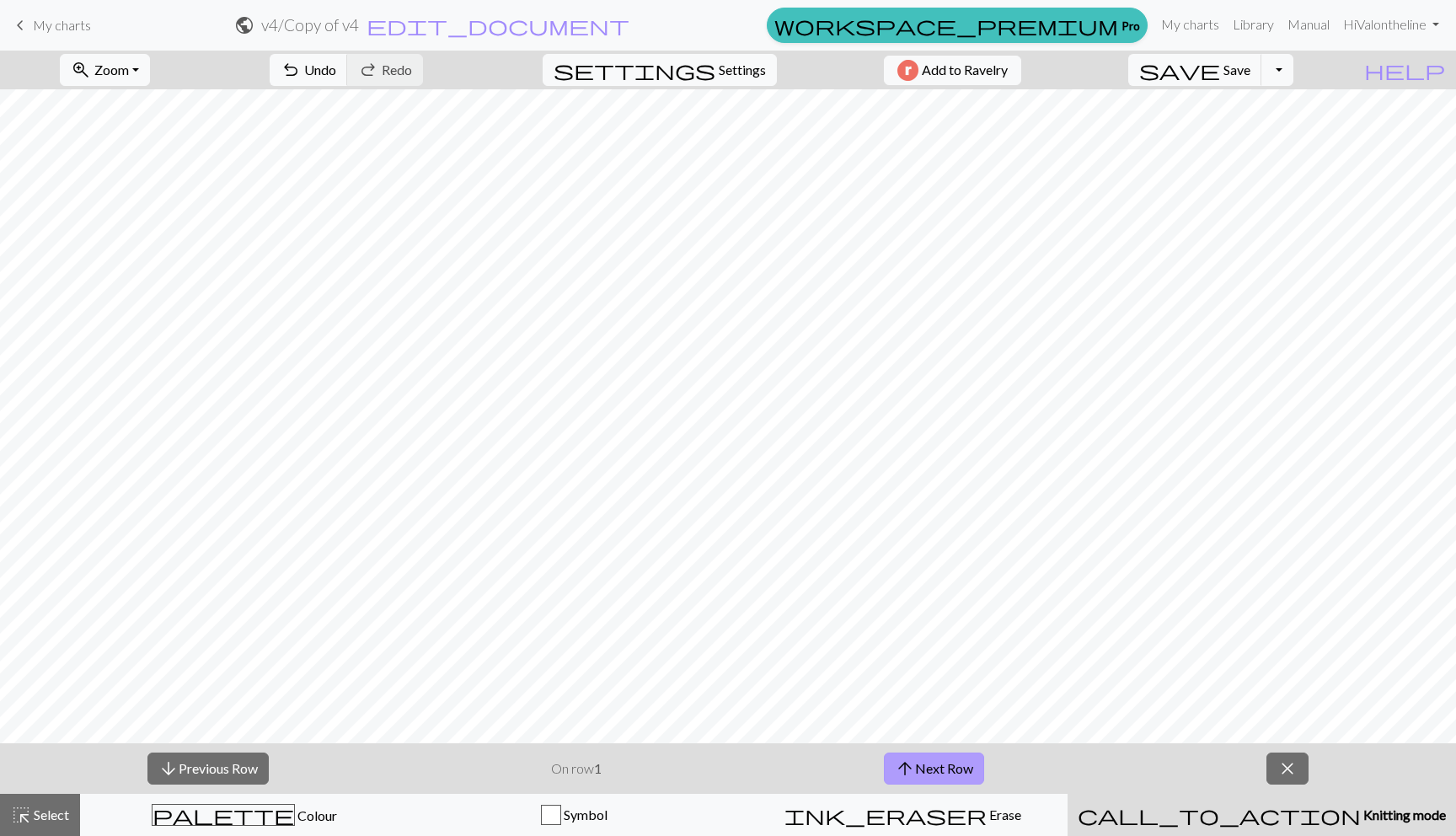
click at [927, 764] on button "arrow_upward Next Row" at bounding box center [934, 768] width 100 height 32
click at [892, 769] on button "arrow_upward Next Row" at bounding box center [934, 768] width 100 height 32
click at [933, 774] on button "arrow_upward Next Row" at bounding box center [934, 768] width 100 height 32
